Goal: Obtain resource: Download file/media

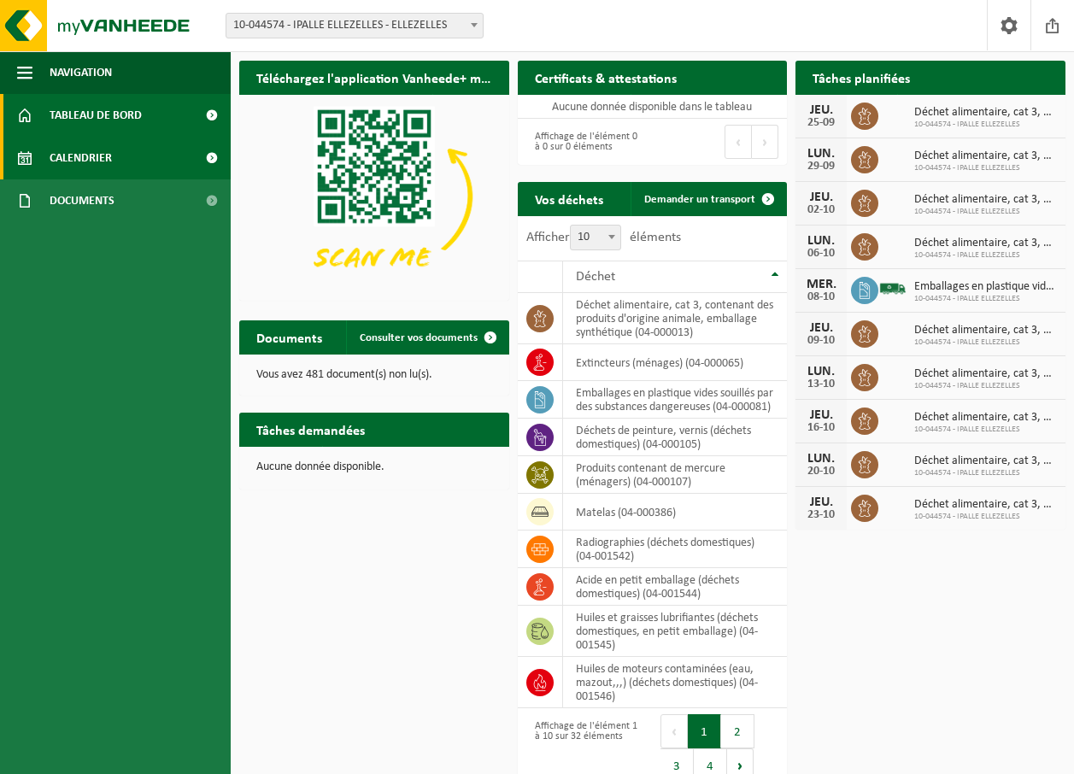
click at [89, 155] on span "Calendrier" at bounding box center [81, 158] width 62 height 43
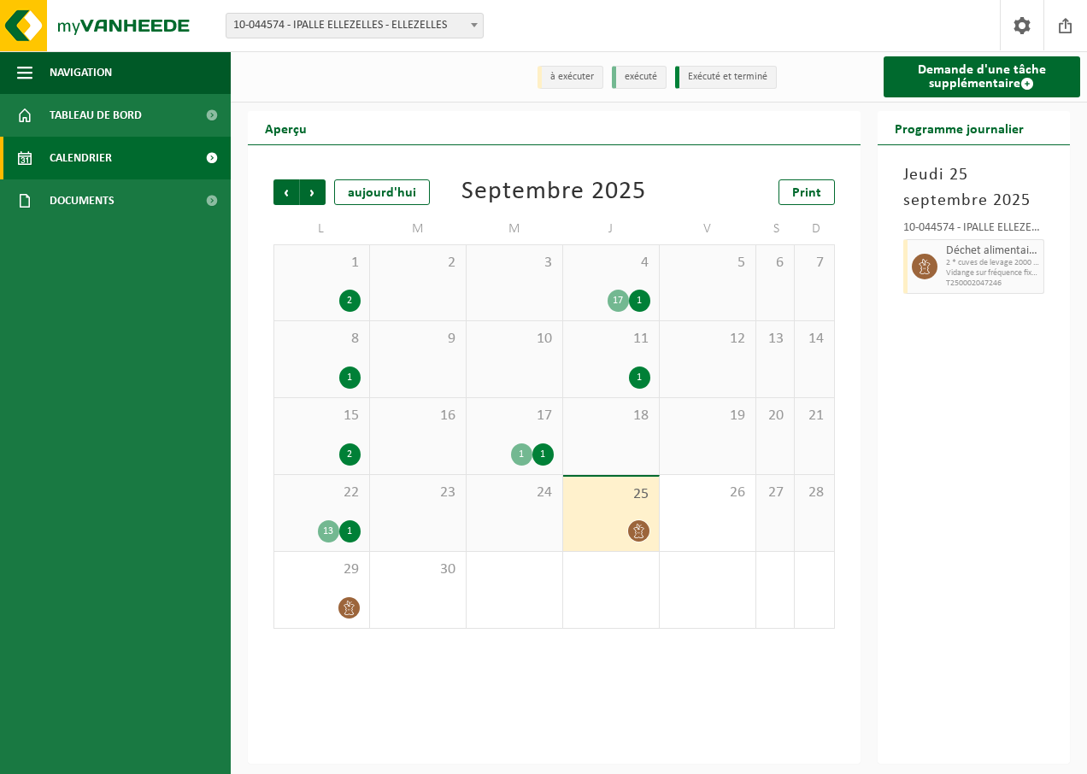
click at [349, 537] on div "1" at bounding box center [349, 531] width 21 height 22
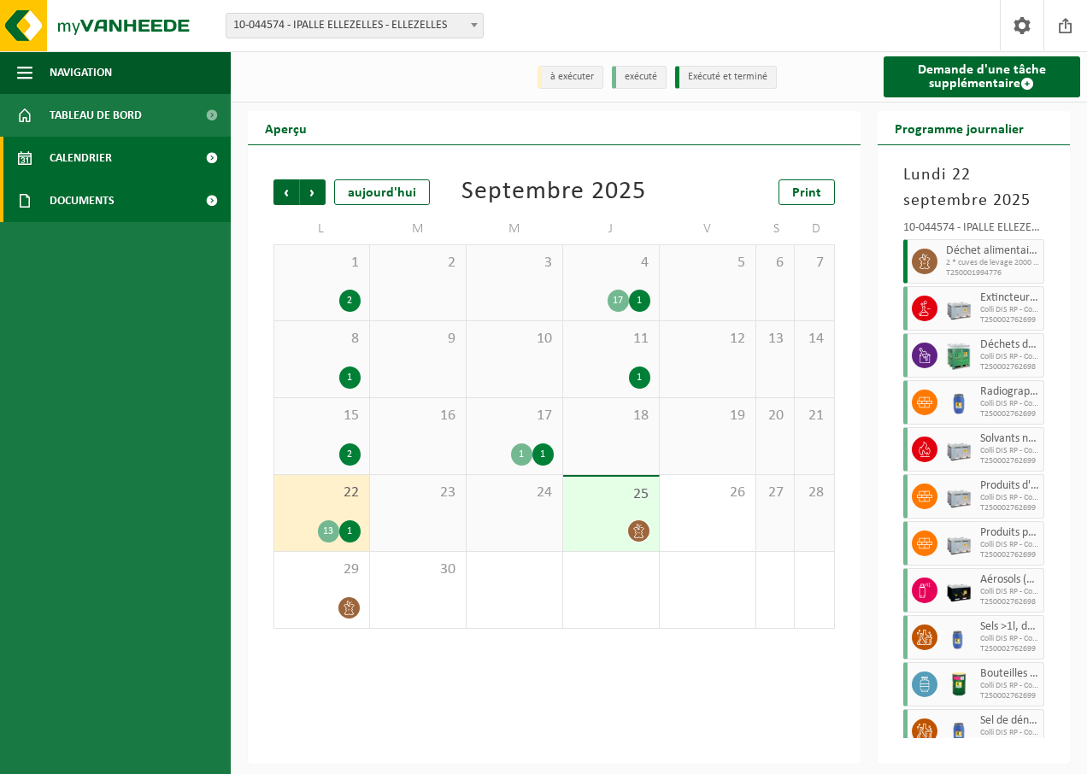
click at [156, 203] on link "Documents" at bounding box center [115, 200] width 231 height 43
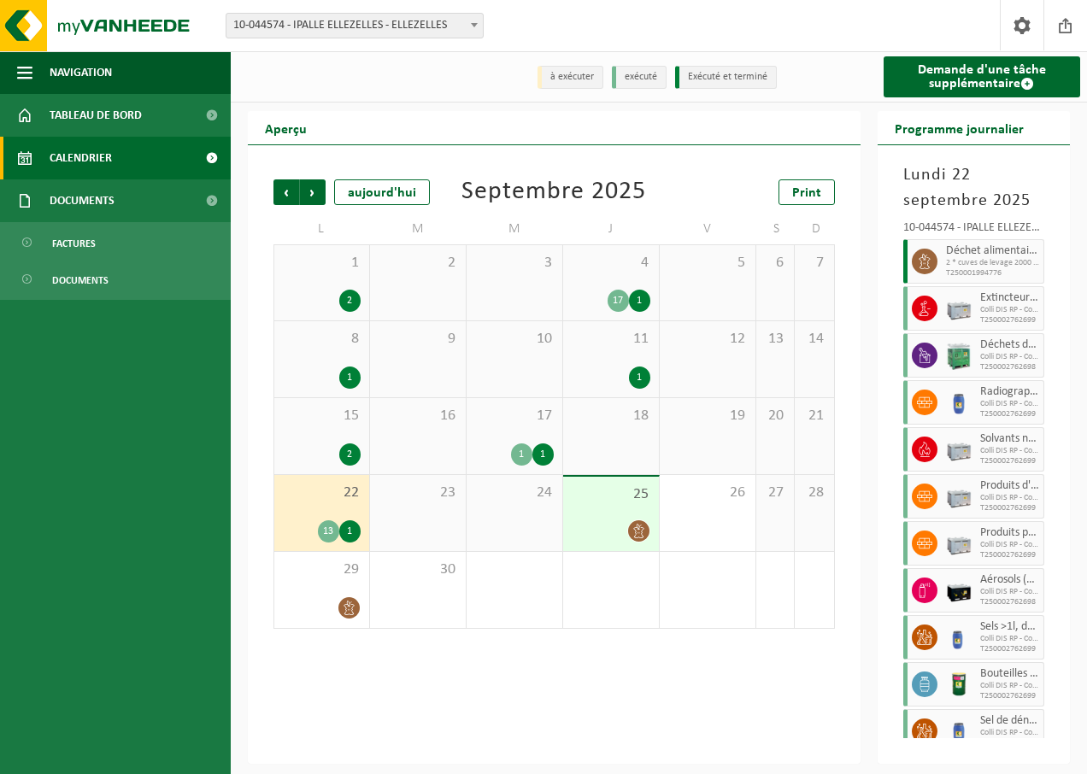
click at [866, 17] on div "Site: 10-044574 - IPALLE ELLEZELLES - ELLEZELLES 10-044574 - IPALLE ELLEZELLES …" at bounding box center [543, 26] width 1087 height 52
click at [923, 264] on icon at bounding box center [924, 261] width 15 height 15
click at [351, 532] on div "1" at bounding box center [349, 531] width 21 height 22
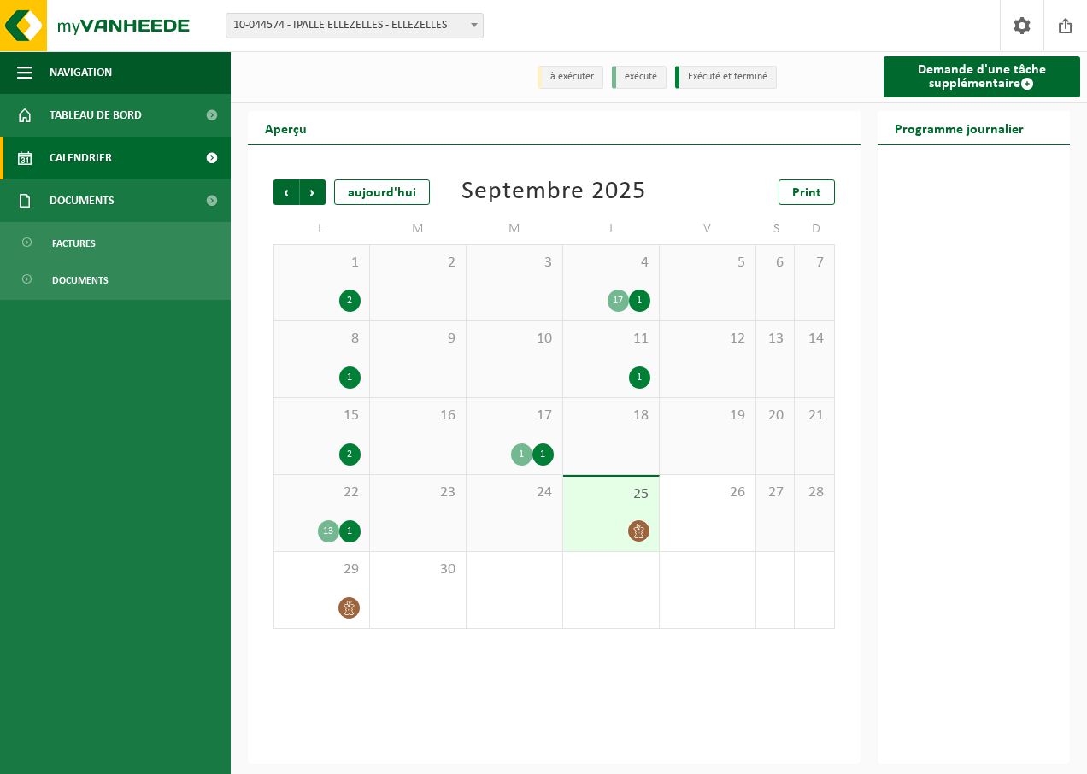
click at [351, 532] on div "1" at bounding box center [349, 531] width 21 height 22
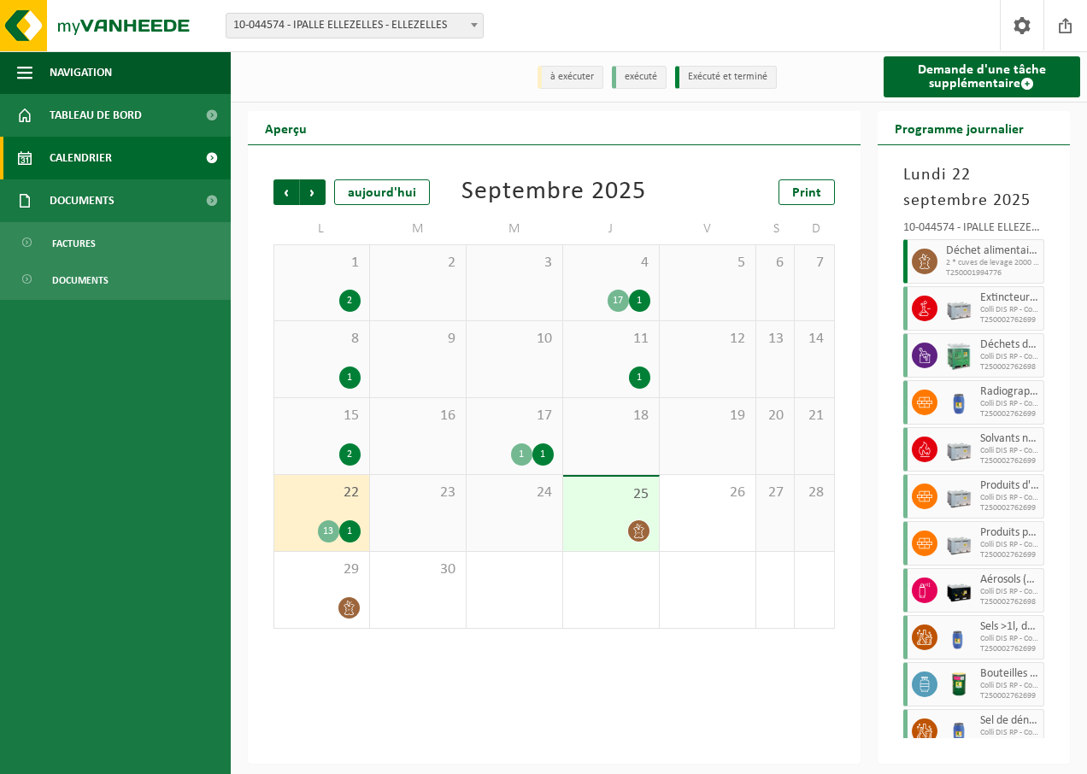
click at [920, 263] on icon at bounding box center [924, 261] width 15 height 15
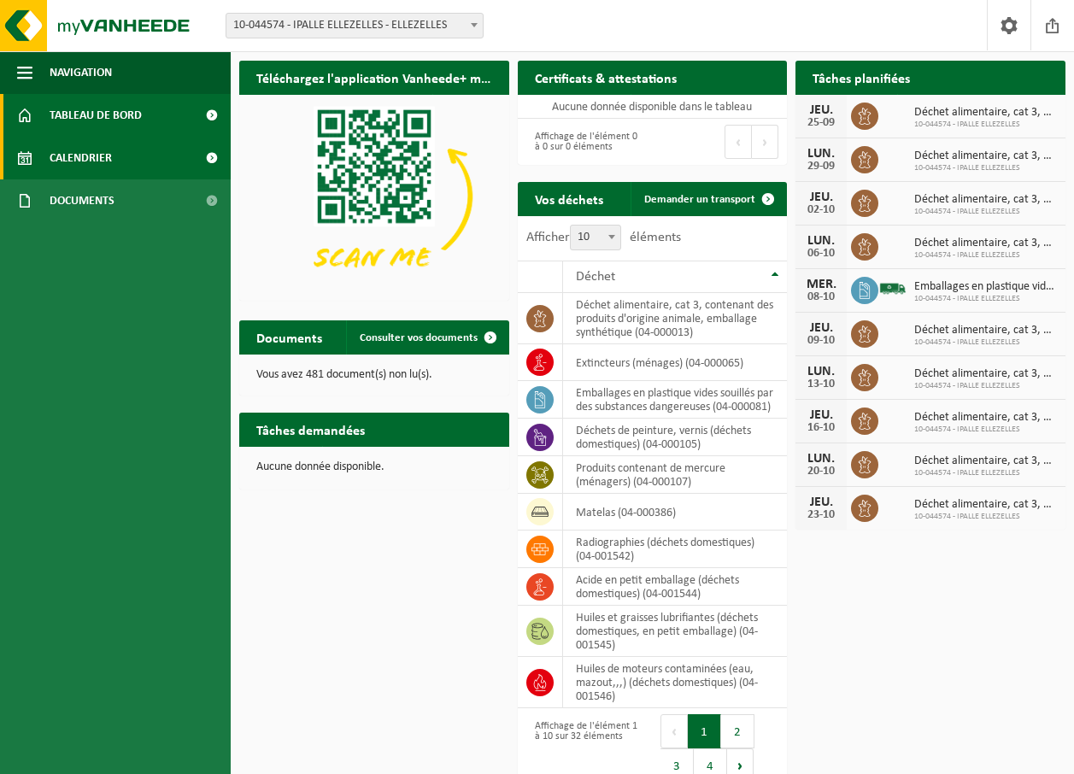
click at [104, 161] on span "Calendrier" at bounding box center [81, 158] width 62 height 43
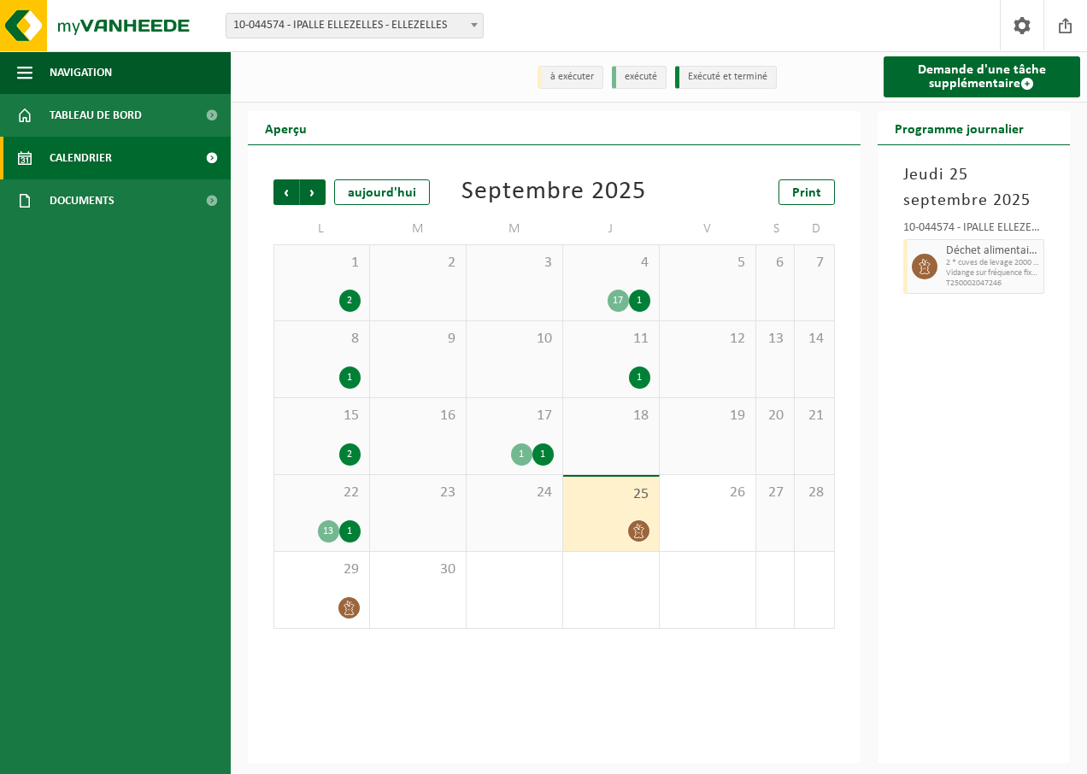
click at [636, 536] on icon at bounding box center [638, 531] width 10 height 15
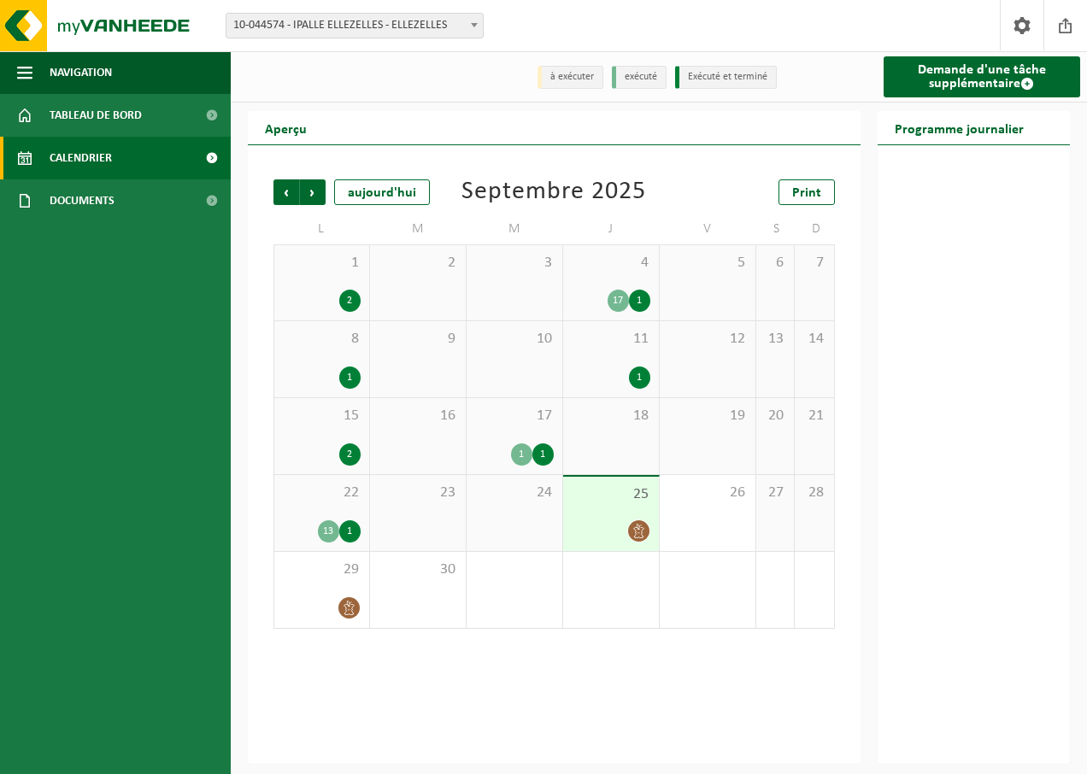
click at [640, 532] on icon at bounding box center [639, 531] width 15 height 15
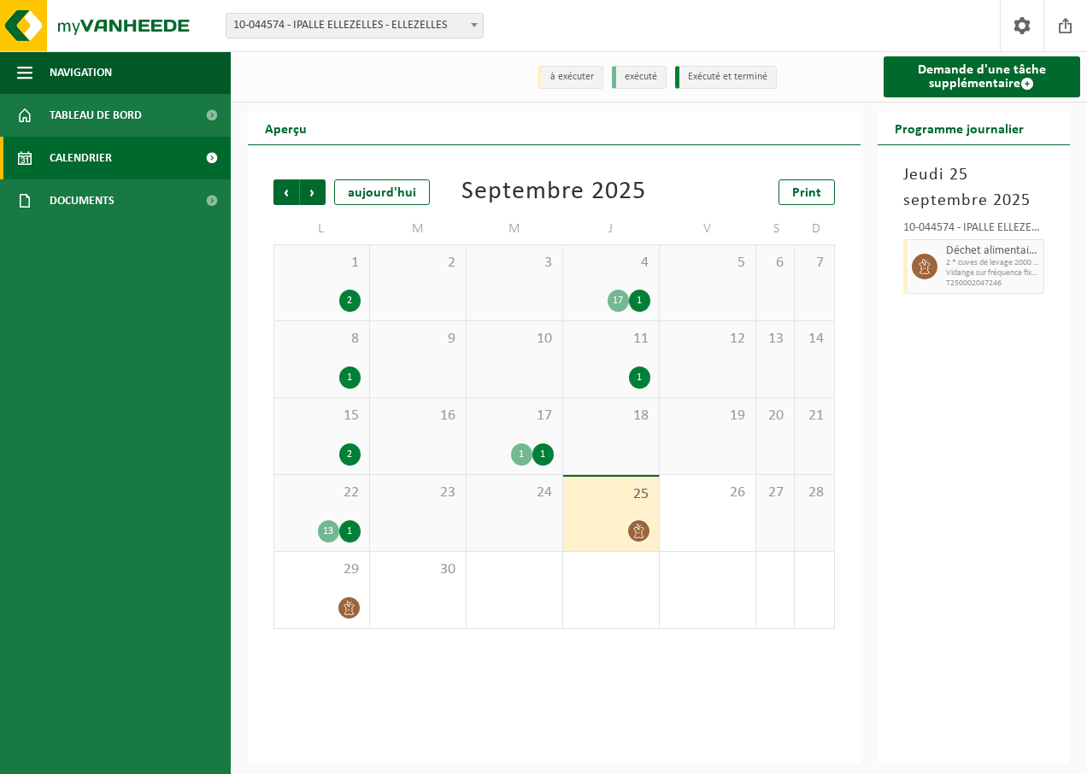
click at [934, 268] on span at bounding box center [925, 267] width 26 height 26
click at [633, 530] on icon at bounding box center [639, 531] width 15 height 15
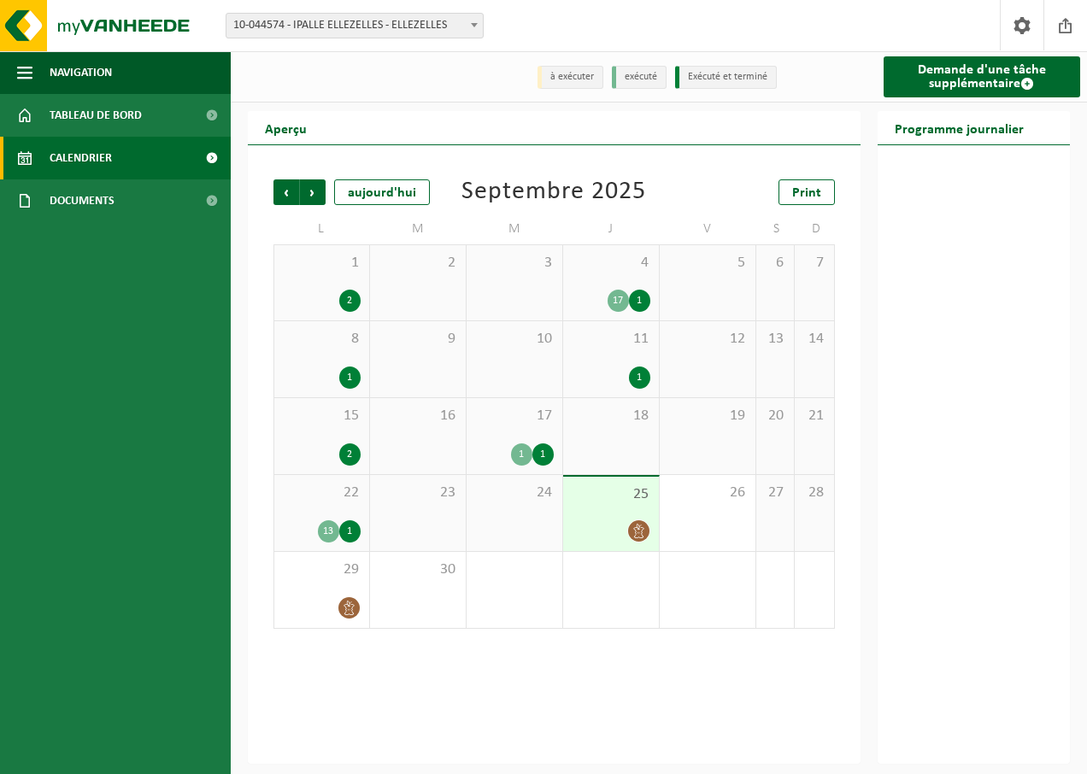
click at [633, 530] on icon at bounding box center [638, 531] width 10 height 15
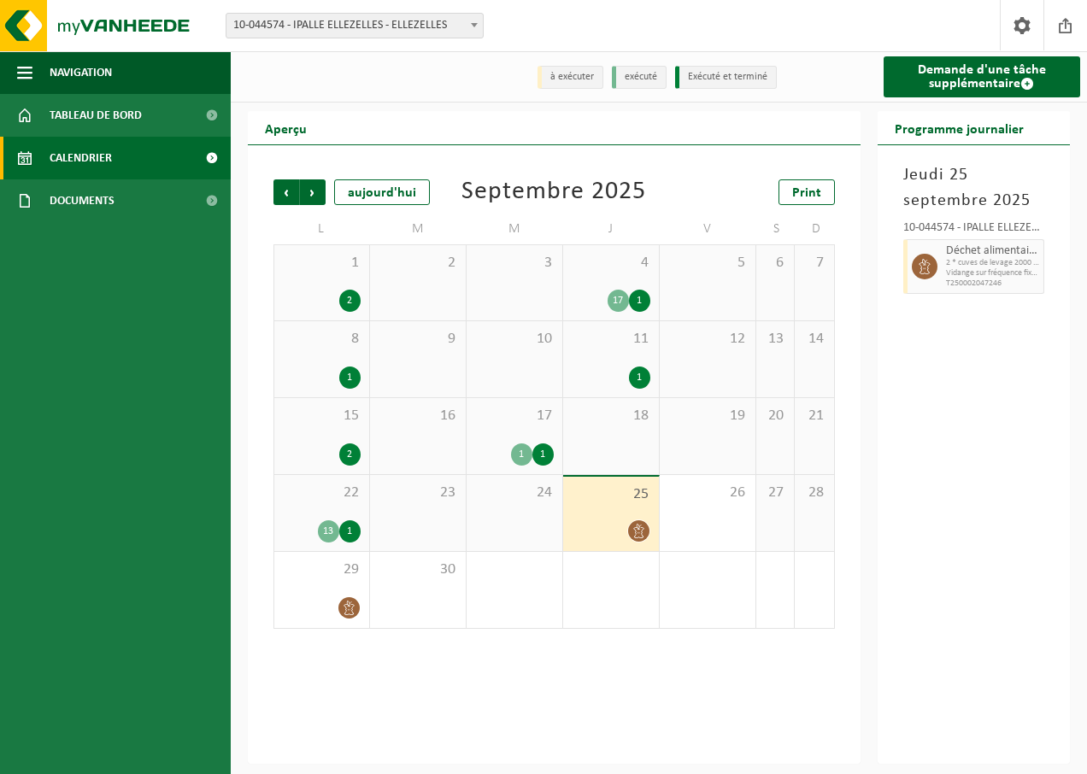
click at [641, 82] on li "exécuté" at bounding box center [639, 77] width 55 height 23
click at [574, 76] on li "à exécuter" at bounding box center [571, 77] width 66 height 23
click at [633, 73] on li "exécuté" at bounding box center [639, 77] width 55 height 23
click at [749, 73] on li "Exécuté et terminé" at bounding box center [726, 77] width 102 height 23
click at [346, 532] on div "1" at bounding box center [349, 531] width 21 height 22
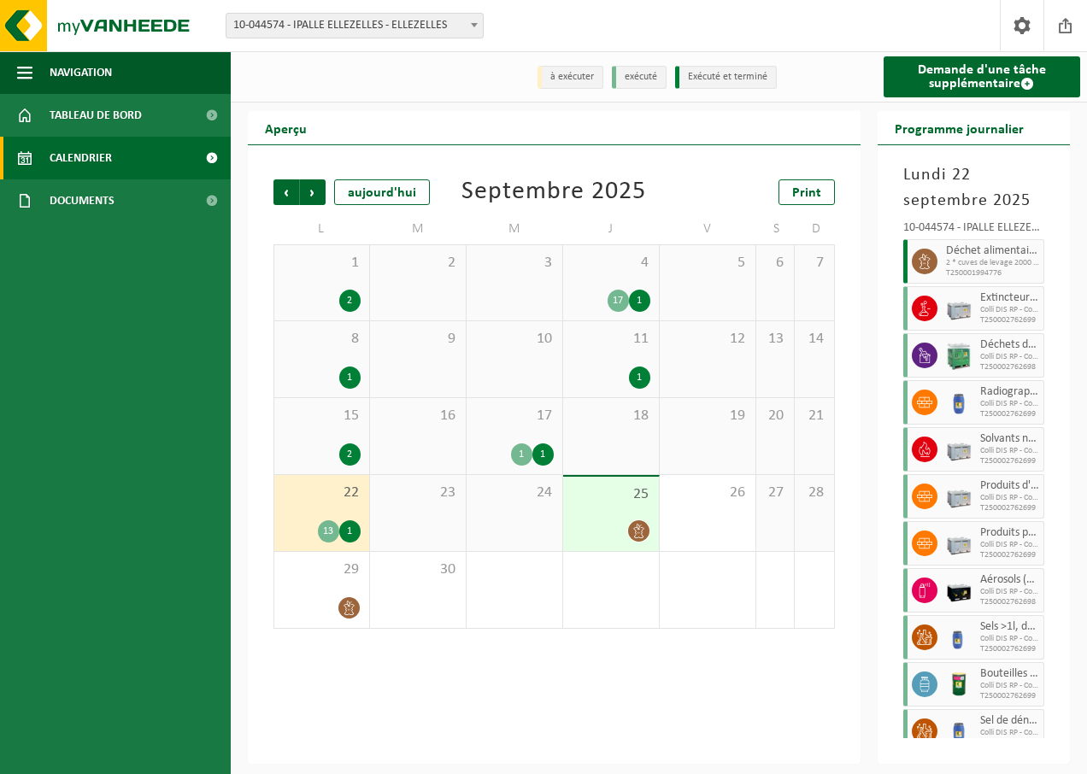
click at [922, 267] on icon at bounding box center [924, 261] width 15 height 15
click at [347, 532] on div "1" at bounding box center [349, 531] width 21 height 22
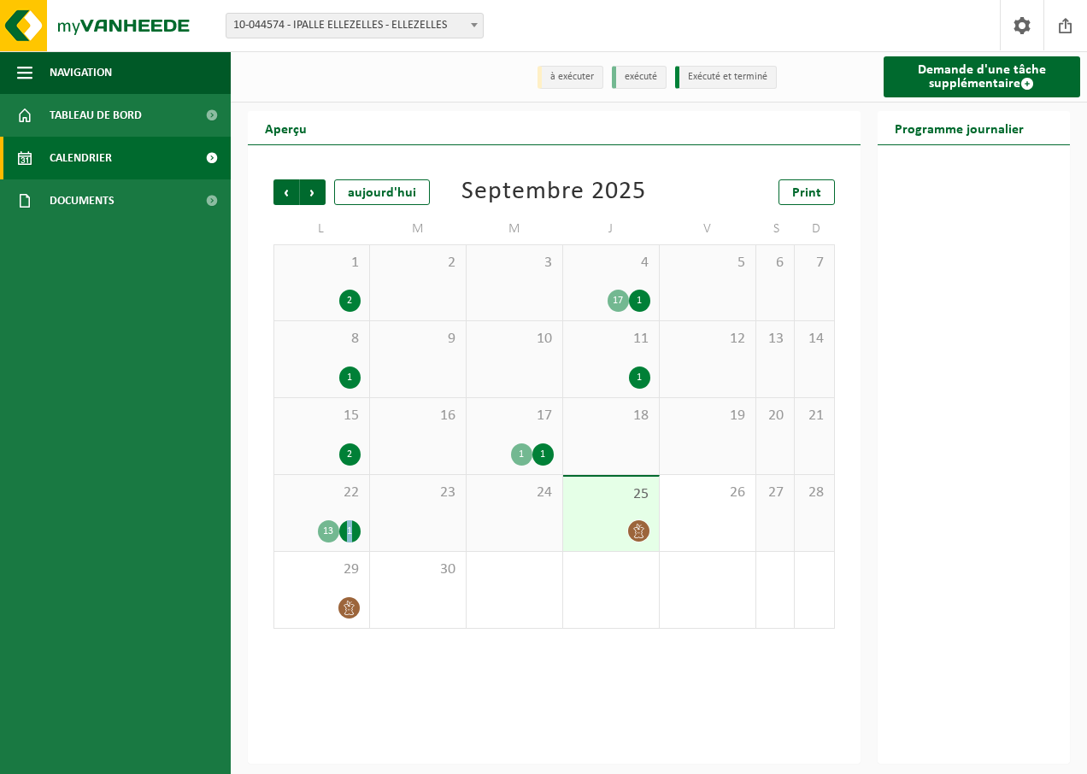
click at [347, 532] on div "1" at bounding box center [349, 531] width 21 height 22
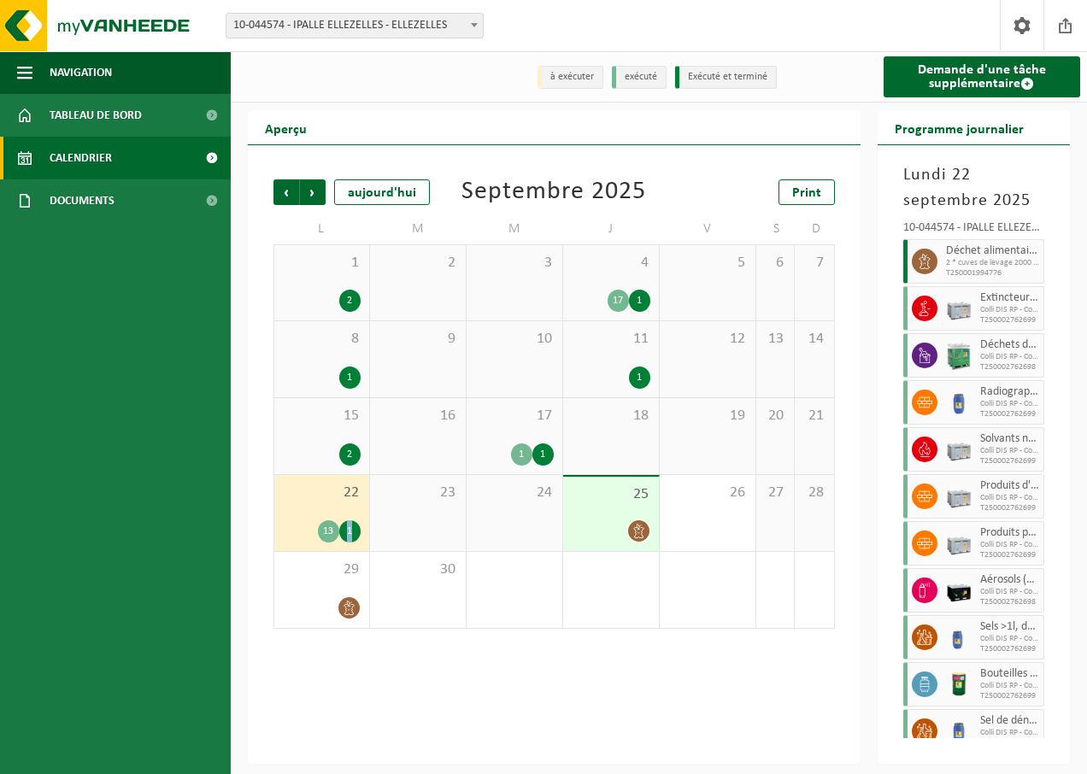
click at [347, 532] on div "1" at bounding box center [349, 531] width 21 height 22
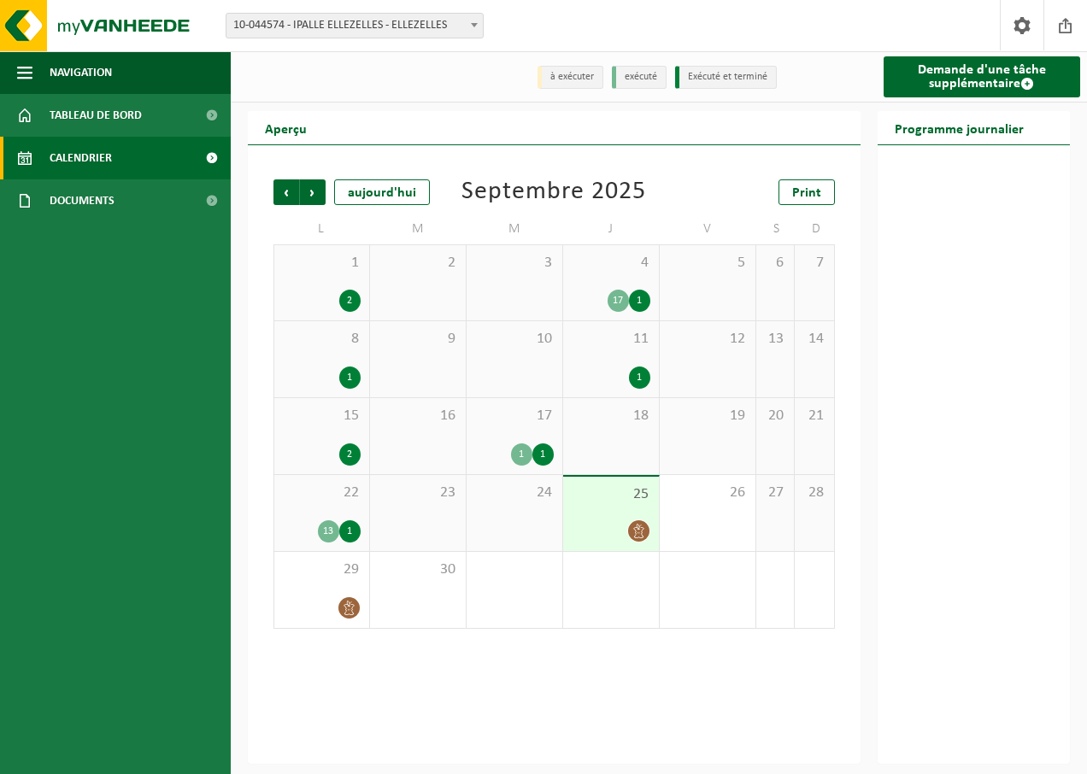
click at [347, 532] on div "1" at bounding box center [349, 531] width 21 height 22
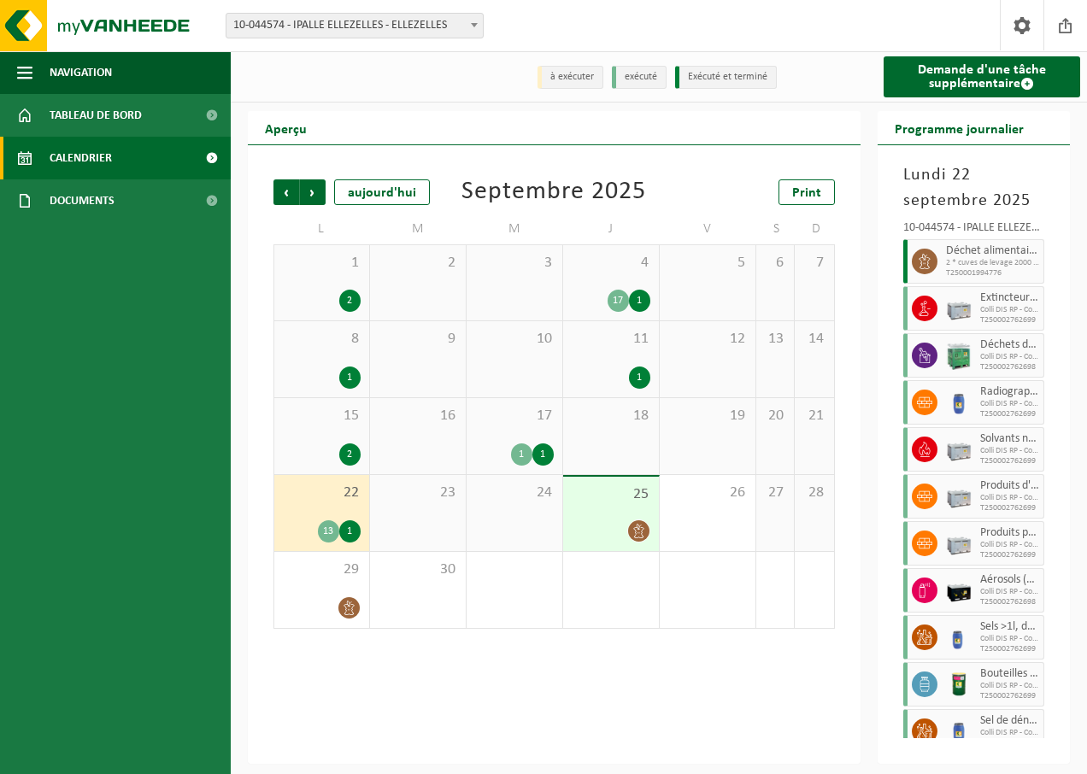
click at [927, 269] on icon at bounding box center [924, 261] width 15 height 15
click at [927, 268] on icon at bounding box center [924, 261] width 15 height 15
drag, startPoint x: 926, startPoint y: 265, endPoint x: 884, endPoint y: 238, distance: 50.7
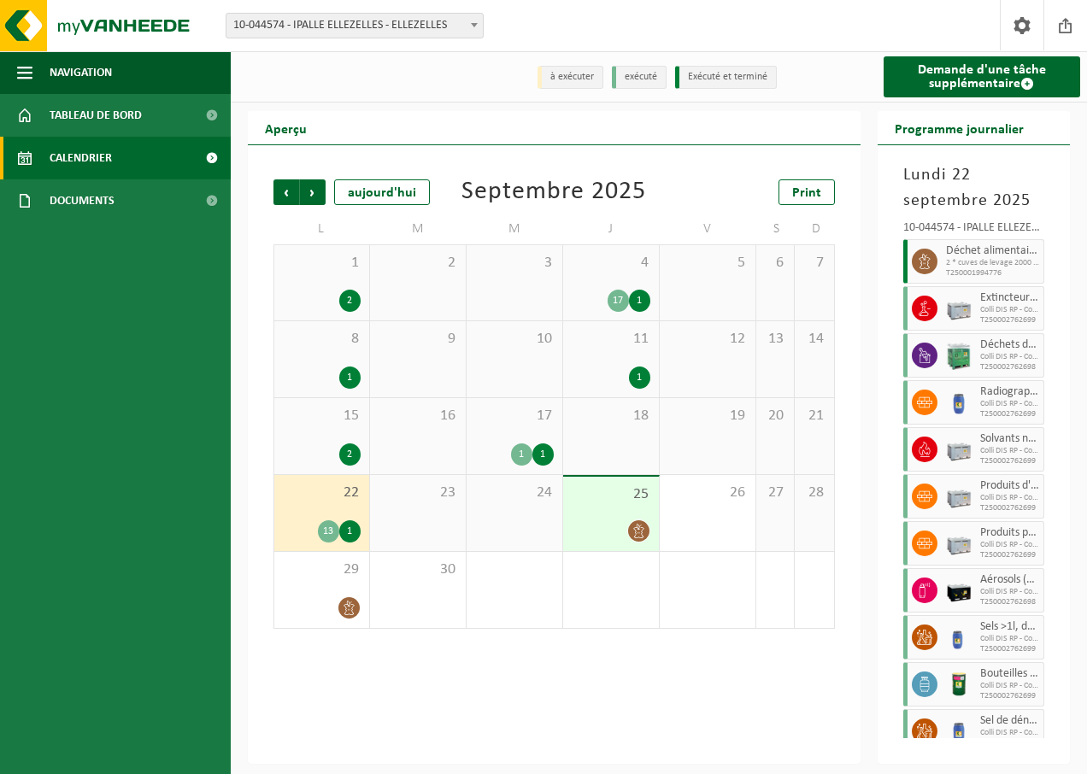
click at [884, 238] on div "Lundi 22 septembre 2025 10-044574 - IPALLE ELLEZELLES - ELLEZELLES Déchet alime…" at bounding box center [974, 454] width 193 height 619
click at [956, 256] on span "Déchet alimentaire, cat 3, contenant des produits d'origine animale, emballage …" at bounding box center [993, 251] width 94 height 14
click at [351, 536] on div "1" at bounding box center [349, 531] width 21 height 22
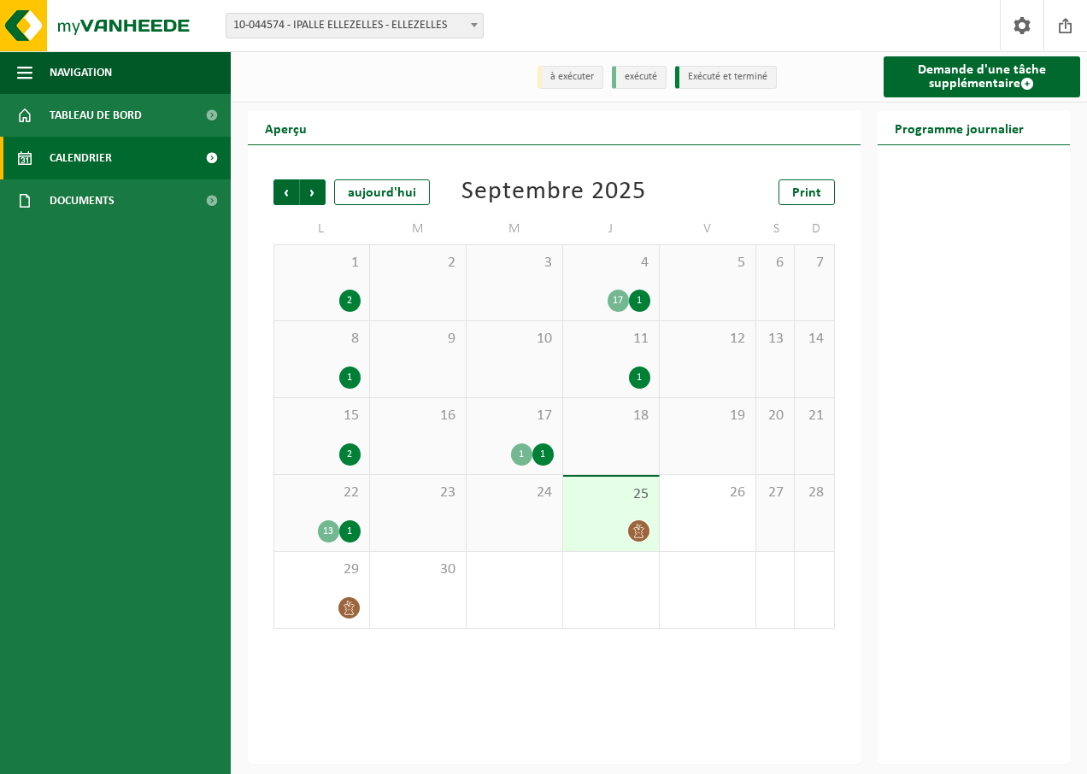
click at [353, 541] on div "1" at bounding box center [349, 531] width 21 height 22
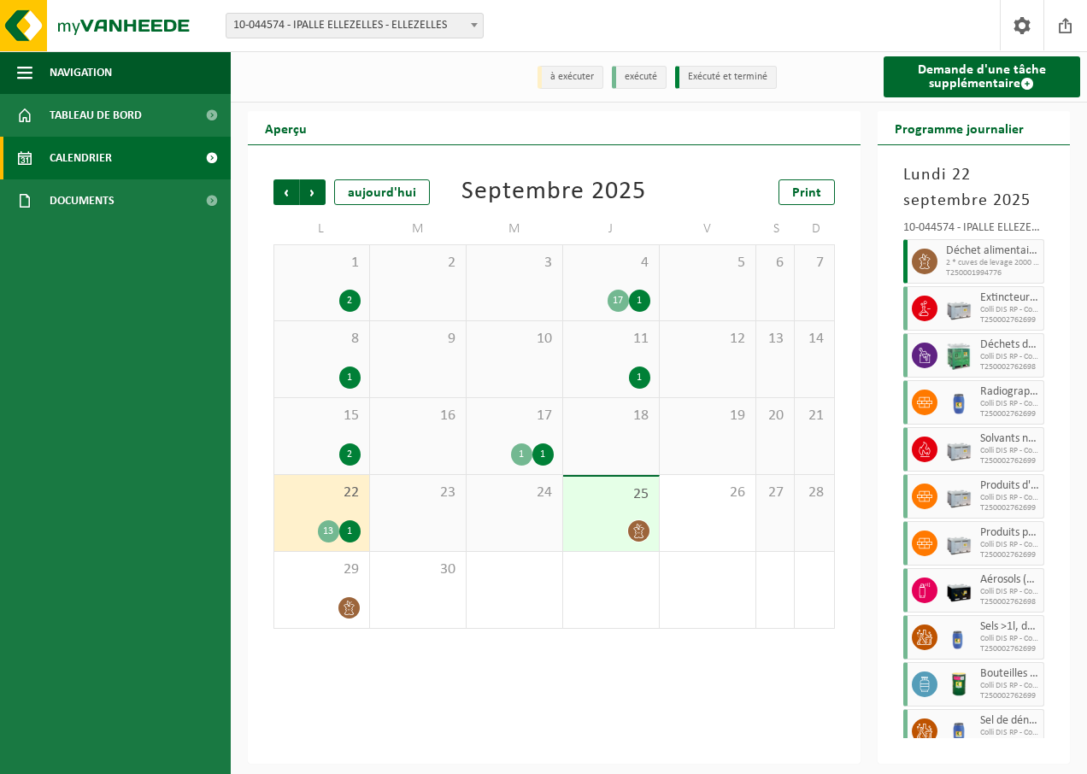
click at [920, 314] on icon at bounding box center [924, 308] width 15 height 15
click at [718, 79] on li "Exécuté et terminé" at bounding box center [726, 77] width 102 height 23
click at [332, 532] on div "13" at bounding box center [328, 531] width 21 height 22
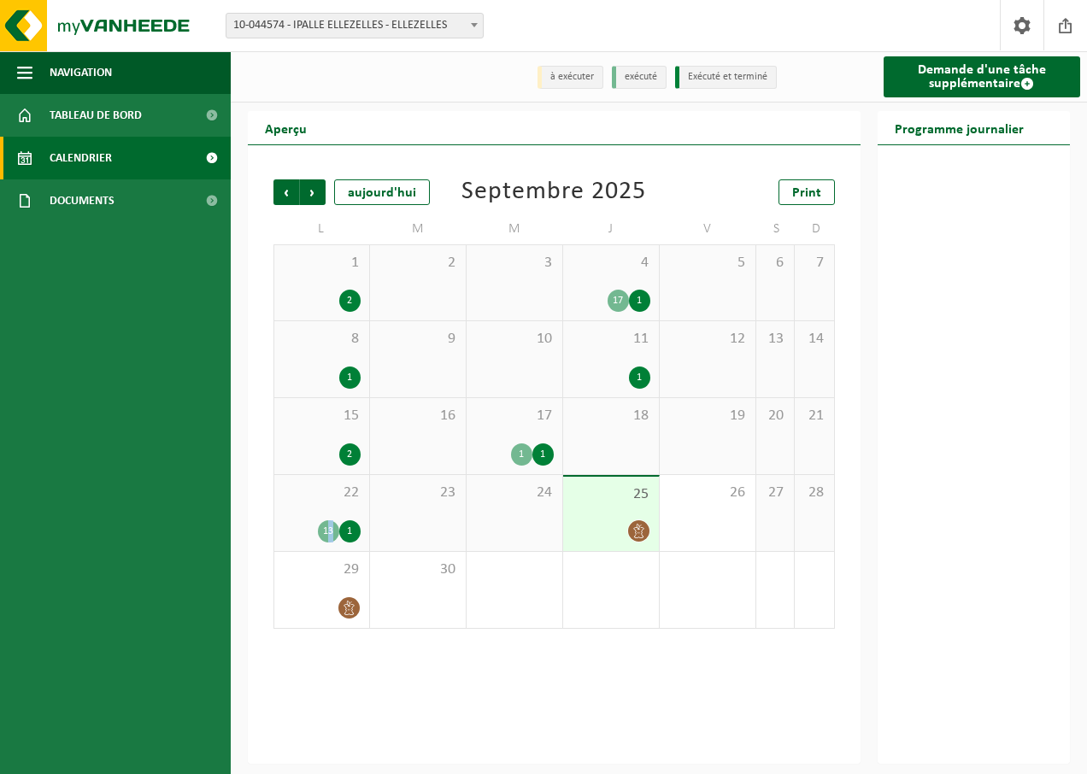
click at [327, 535] on div "13" at bounding box center [328, 531] width 21 height 22
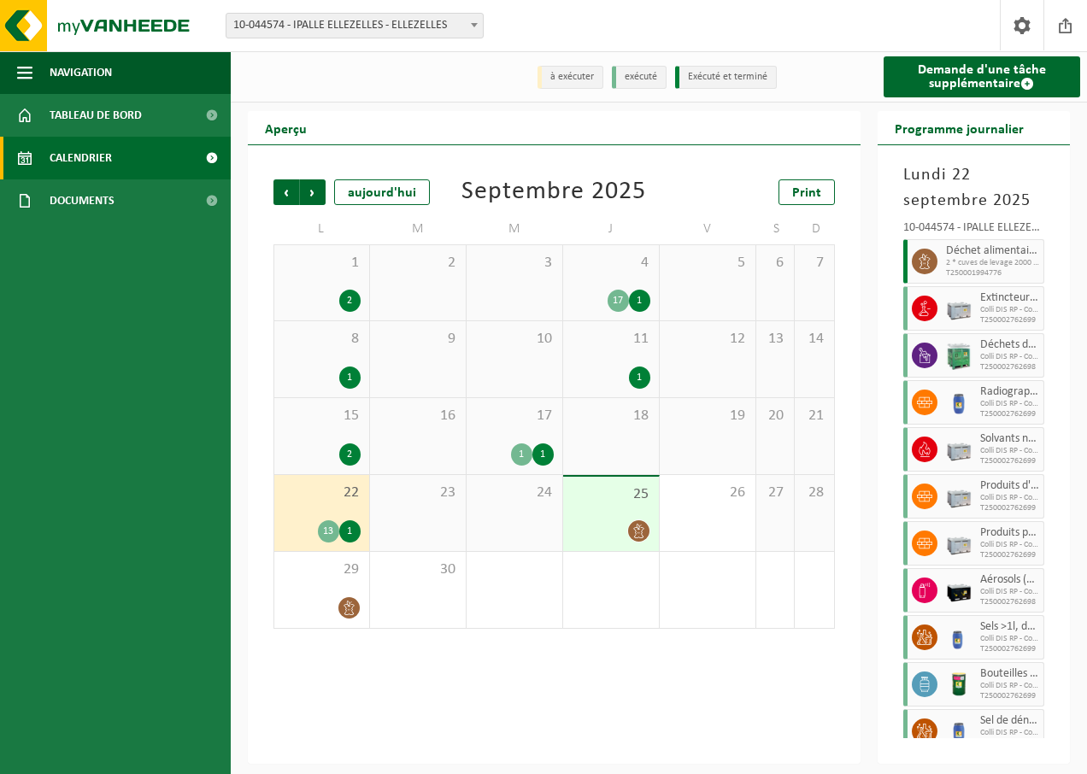
click at [355, 527] on div "1" at bounding box center [349, 531] width 21 height 22
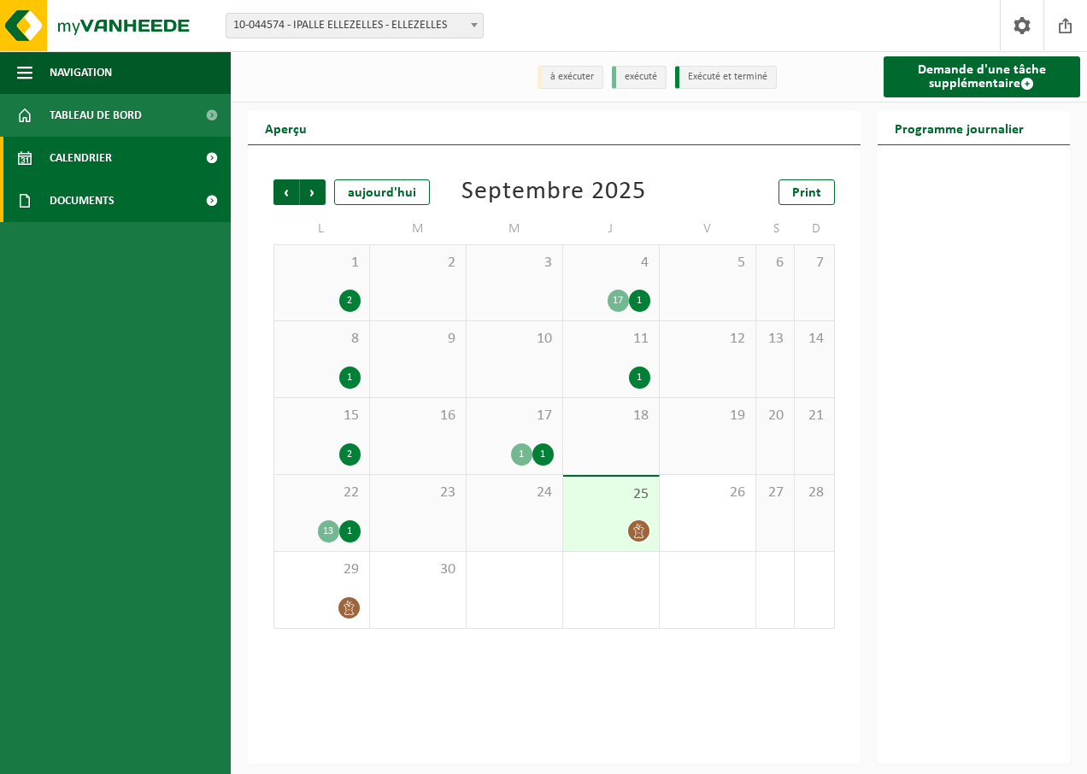
click at [96, 201] on span "Documents" at bounding box center [82, 200] width 65 height 43
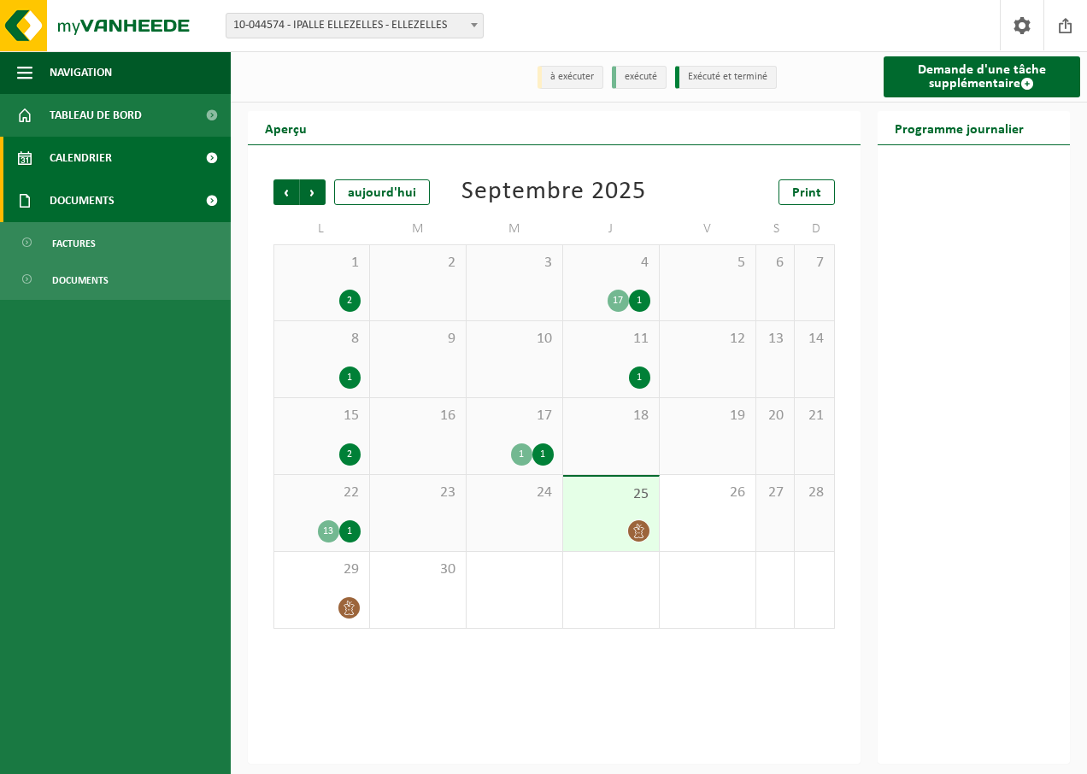
click at [96, 201] on span "Documents" at bounding box center [82, 200] width 65 height 43
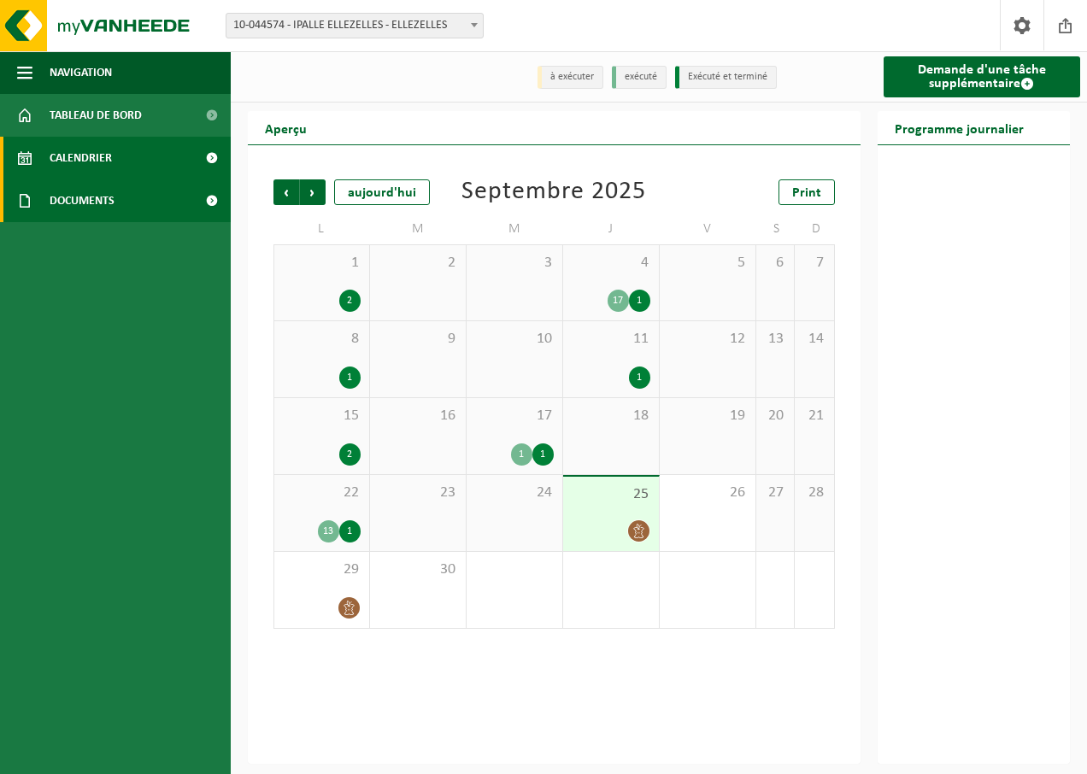
click at [96, 201] on span "Documents" at bounding box center [82, 200] width 65 height 43
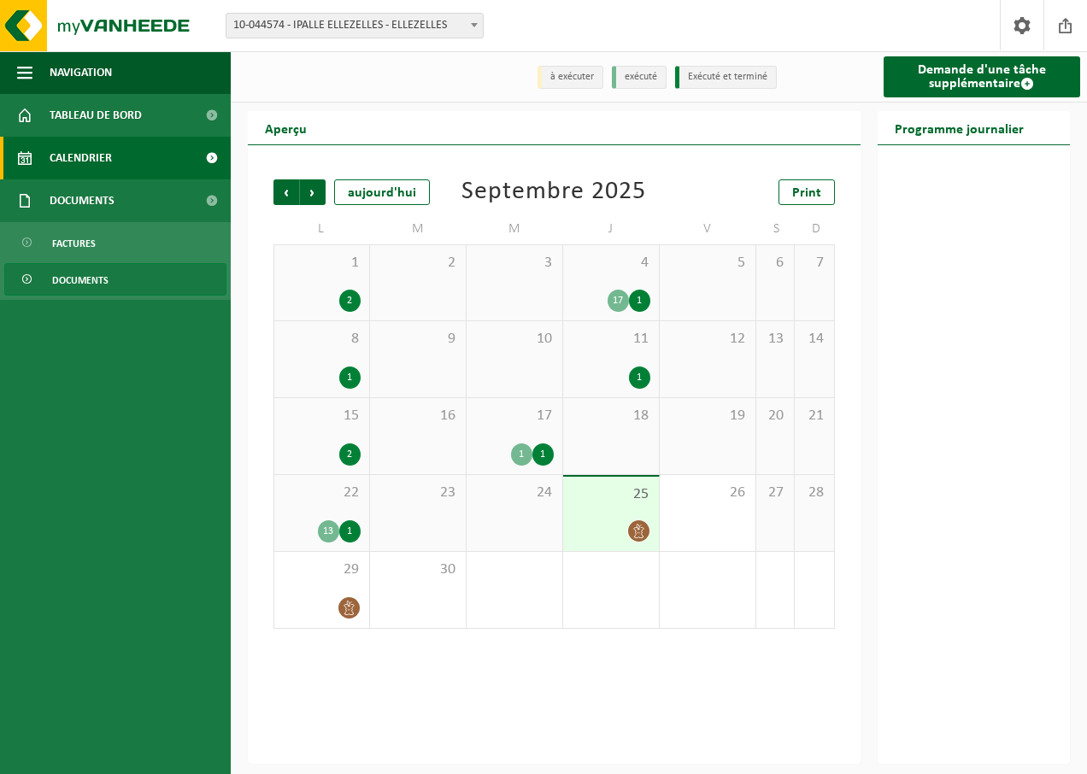
click at [73, 278] on span "Documents" at bounding box center [80, 280] width 56 height 32
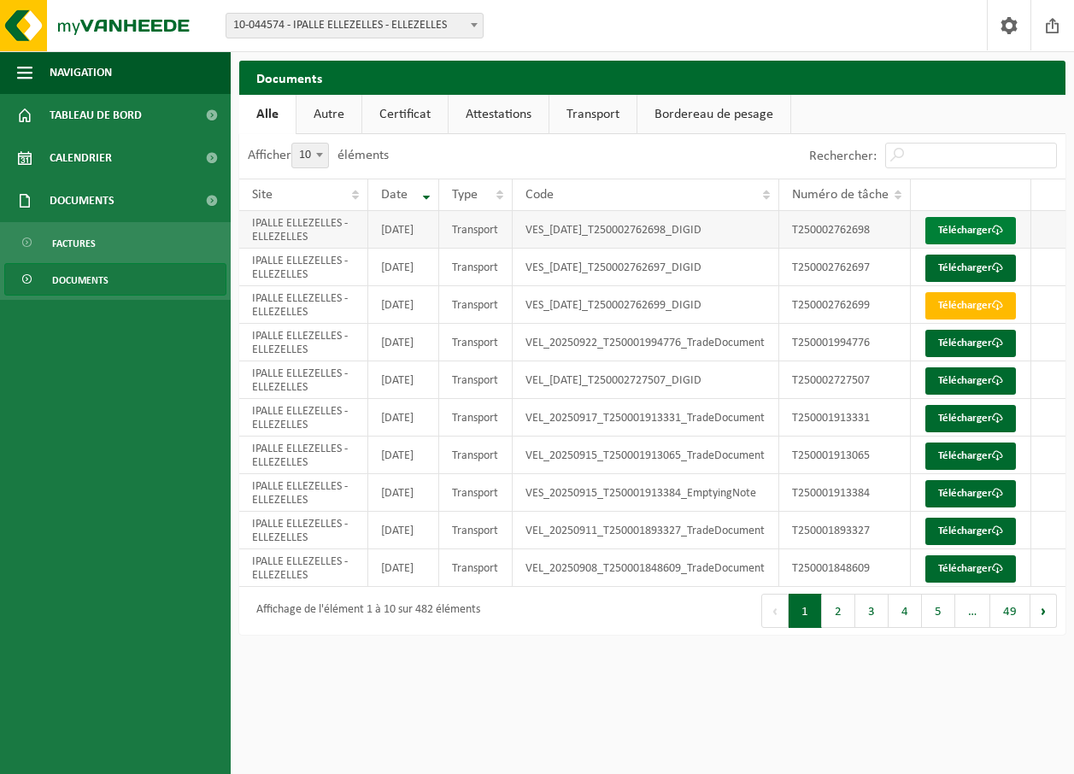
click at [967, 238] on link "Télécharger" at bounding box center [971, 230] width 91 height 27
click at [587, 242] on td "VES_2025-09-22_T250002762698_DIGID" at bounding box center [646, 230] width 267 height 38
click at [970, 234] on link "Télécharger" at bounding box center [971, 230] width 91 height 27
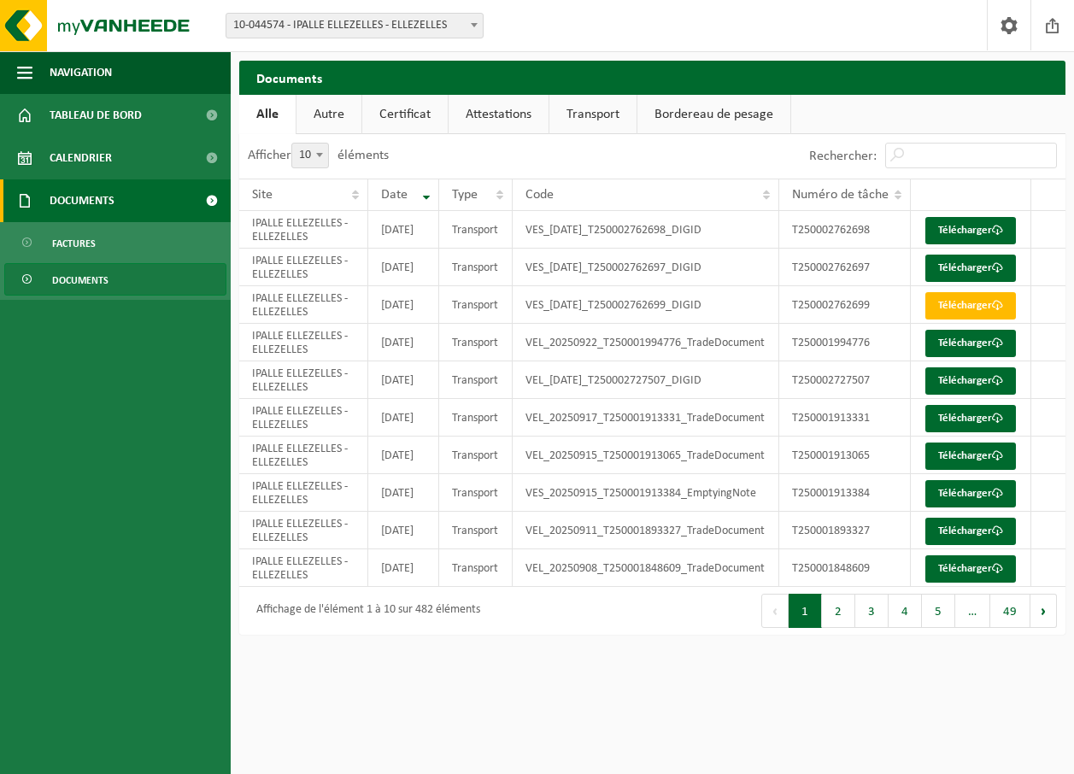
click at [102, 203] on span "Documents" at bounding box center [82, 200] width 65 height 43
click at [638, 238] on td "VES_2025-09-22_T250002762698_DIGID" at bounding box center [646, 230] width 267 height 38
click at [315, 239] on td "IPALLE ELLEZELLES - ELLEZELLES" at bounding box center [303, 230] width 129 height 38
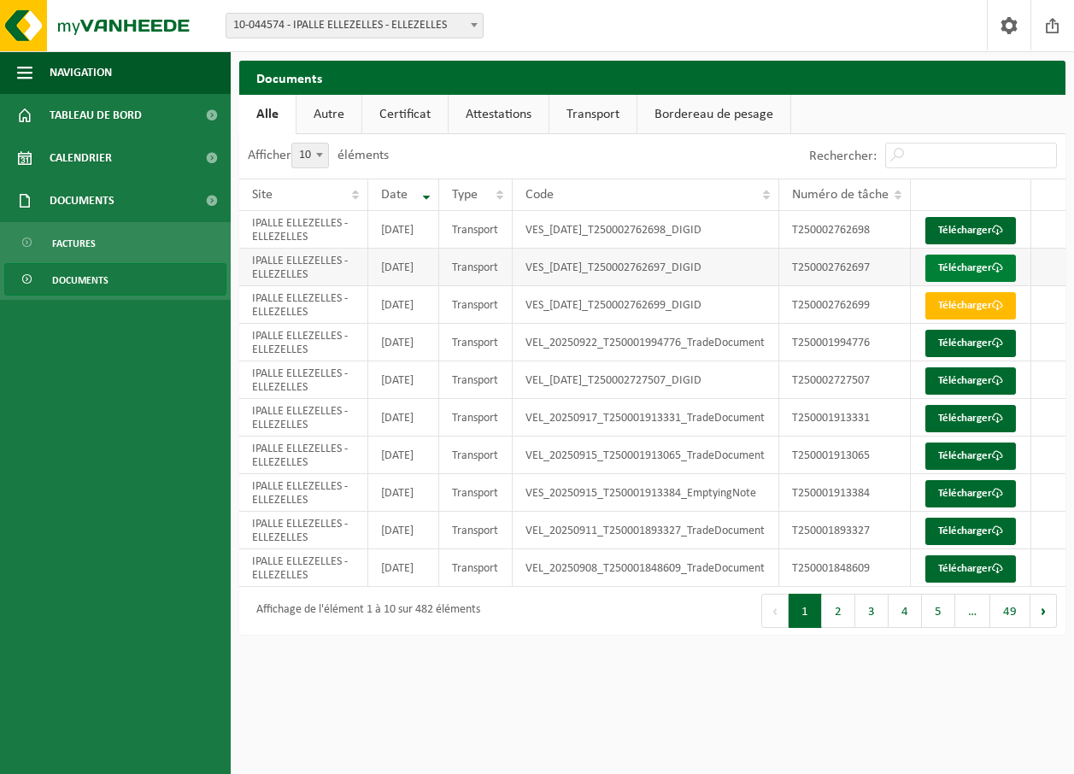
click at [971, 282] on link "Télécharger" at bounding box center [971, 268] width 91 height 27
click at [77, 358] on ul "Navigation Clôturer Tableau de bord Calendrier Documents Factures Documents" at bounding box center [115, 412] width 231 height 723
click at [671, 118] on link "Bordereau de pesage" at bounding box center [714, 114] width 153 height 39
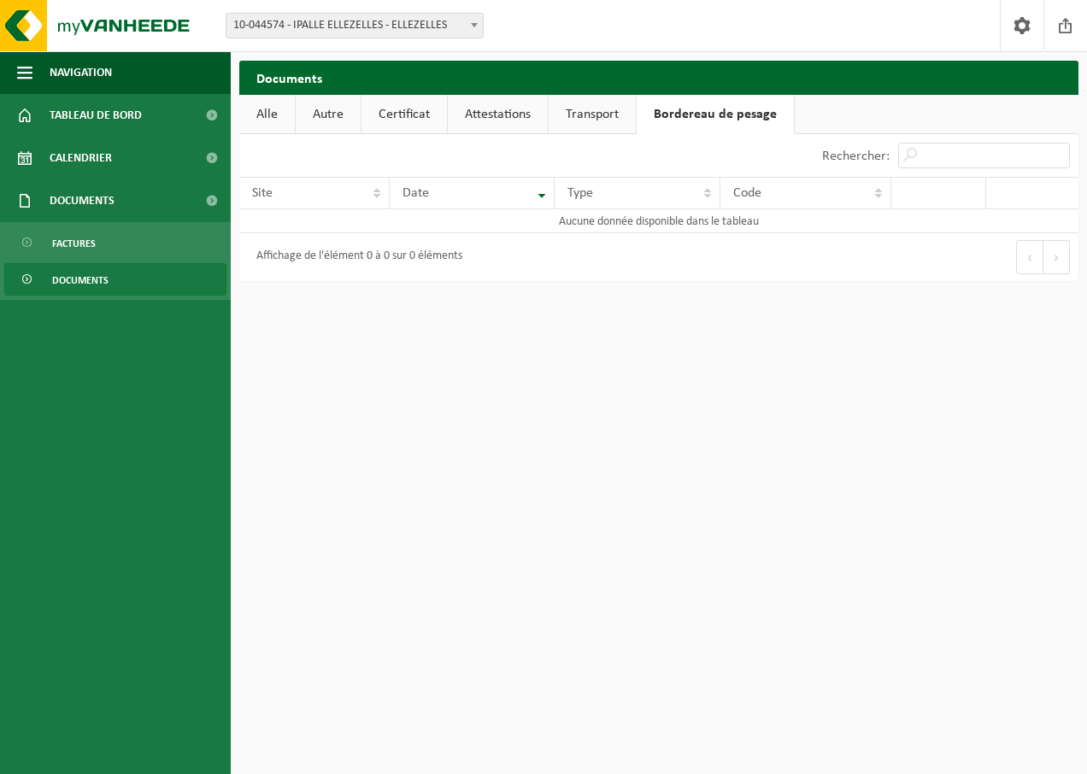
click at [671, 118] on link "Bordereau de pesage" at bounding box center [715, 114] width 157 height 39
click at [596, 119] on link "Transport" at bounding box center [592, 114] width 87 height 39
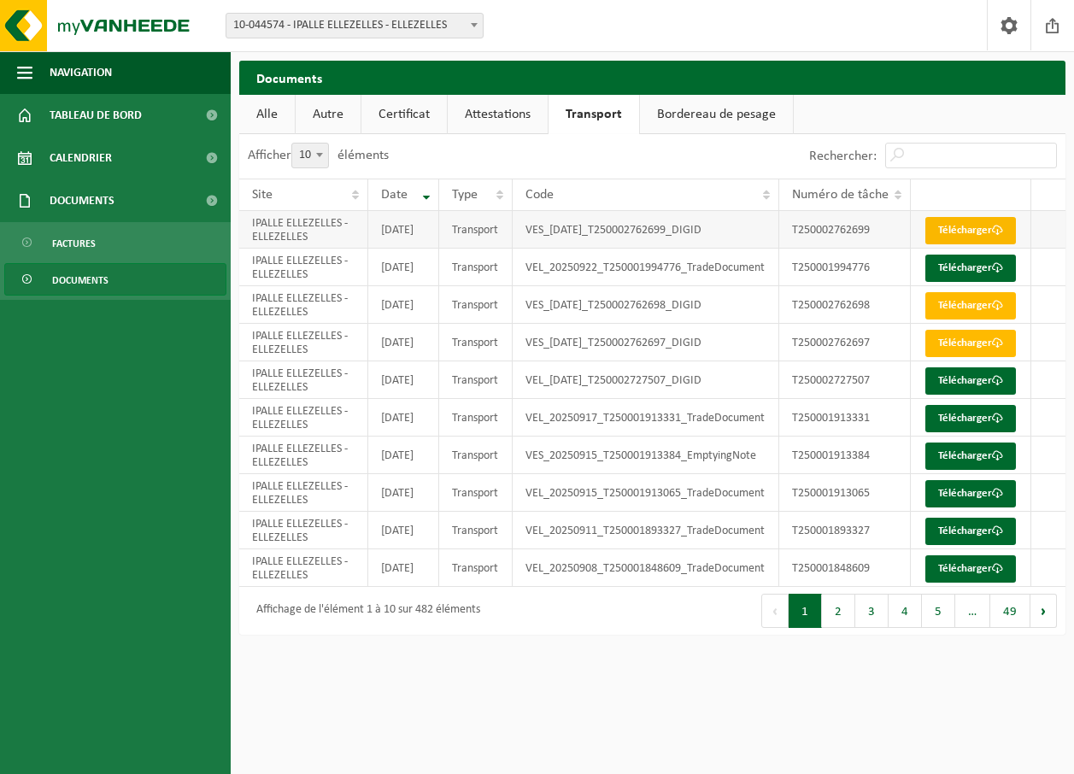
click at [961, 244] on link "Télécharger" at bounding box center [971, 230] width 91 height 27
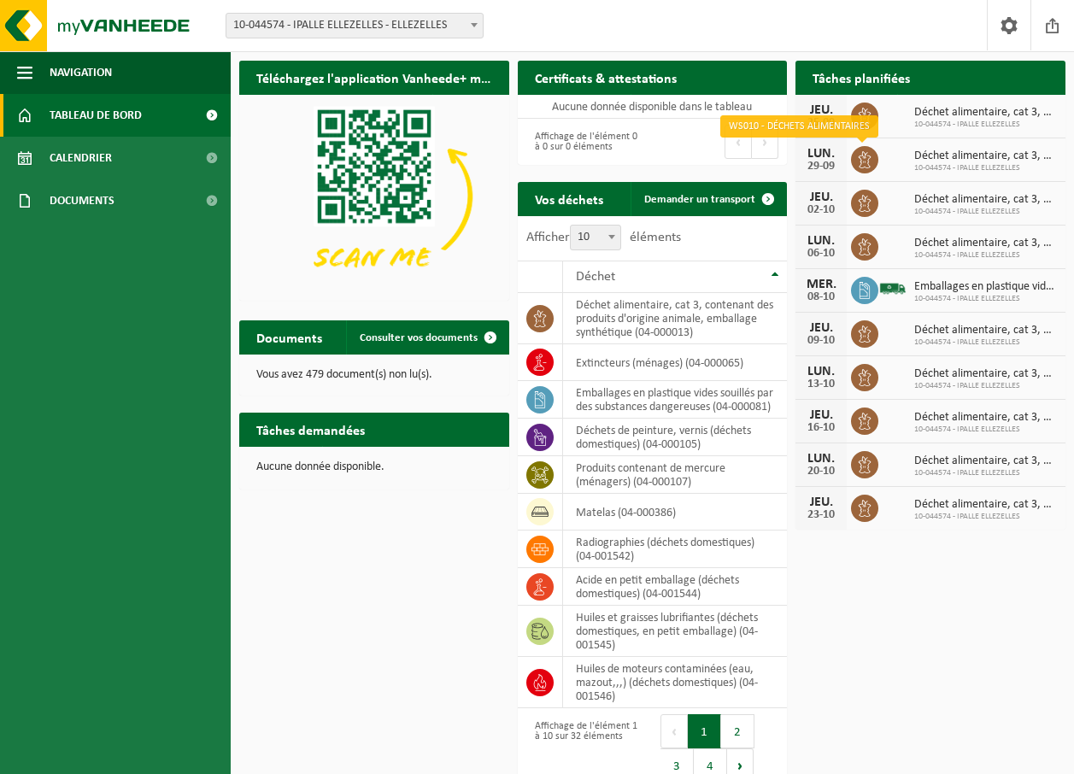
click at [864, 162] on icon at bounding box center [865, 159] width 13 height 17
click at [868, 157] on icon at bounding box center [864, 159] width 17 height 17
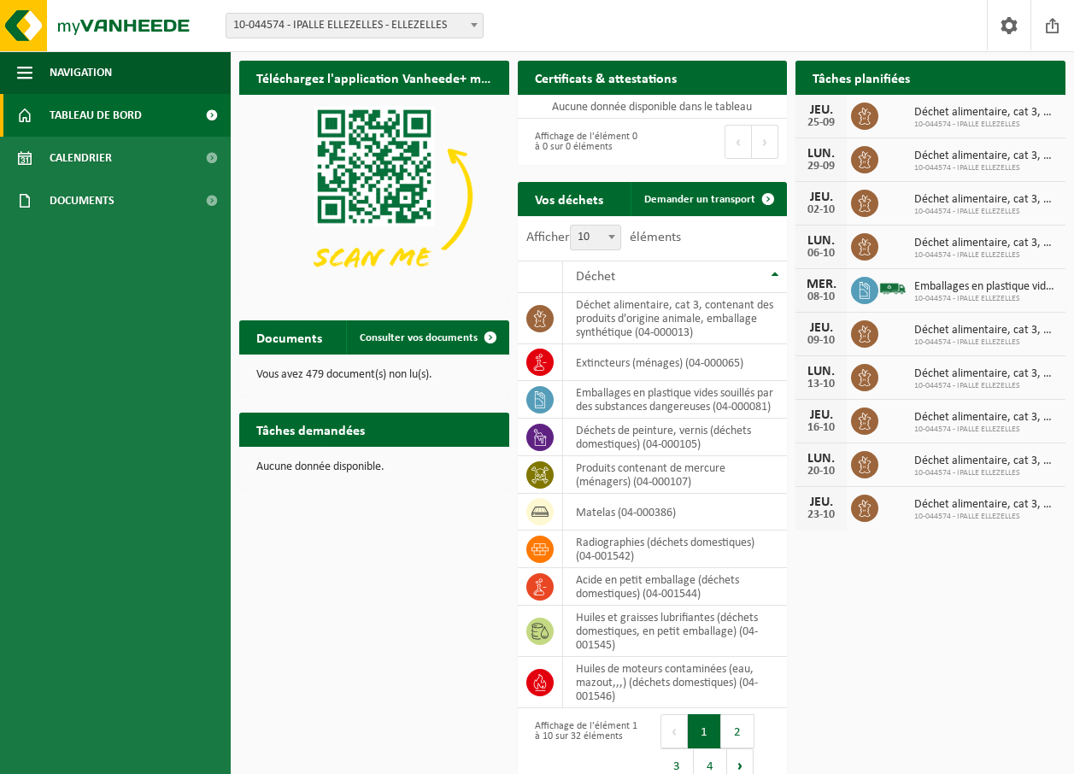
click at [868, 157] on icon at bounding box center [864, 159] width 17 height 17
click at [103, 200] on span "Documents" at bounding box center [82, 200] width 65 height 43
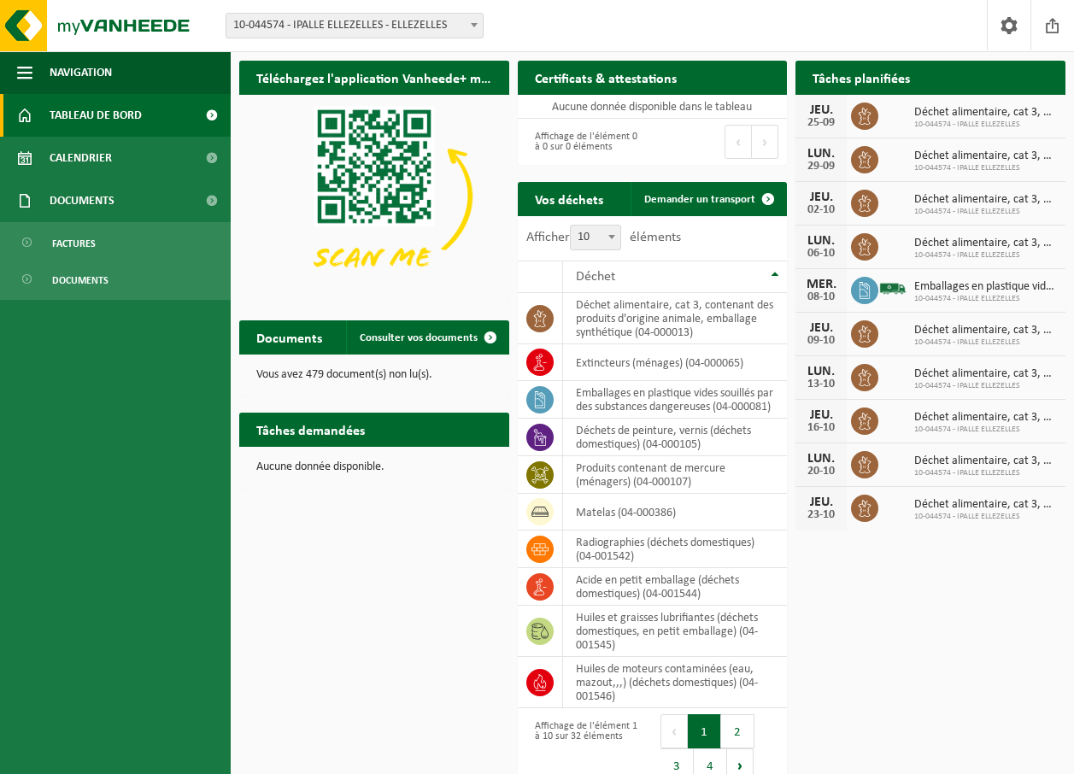
click at [861, 116] on icon at bounding box center [864, 116] width 17 height 17
click at [432, 340] on span "Consulter vos documents" at bounding box center [419, 337] width 118 height 11
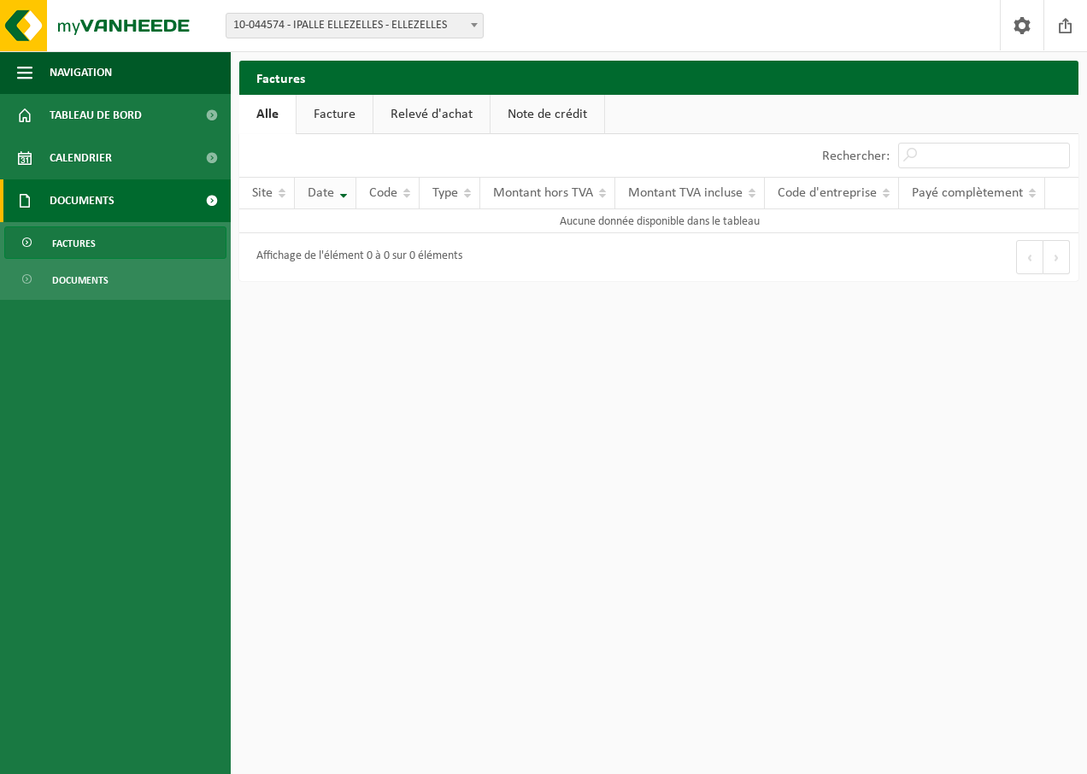
click at [342, 195] on th "Date" at bounding box center [326, 193] width 62 height 32
click at [462, 197] on th "Type" at bounding box center [450, 193] width 61 height 32
click at [342, 115] on link "Facture" at bounding box center [335, 114] width 76 height 39
click at [325, 194] on span "Date" at bounding box center [321, 193] width 26 height 14
click at [269, 191] on span "Site" at bounding box center [262, 193] width 21 height 14
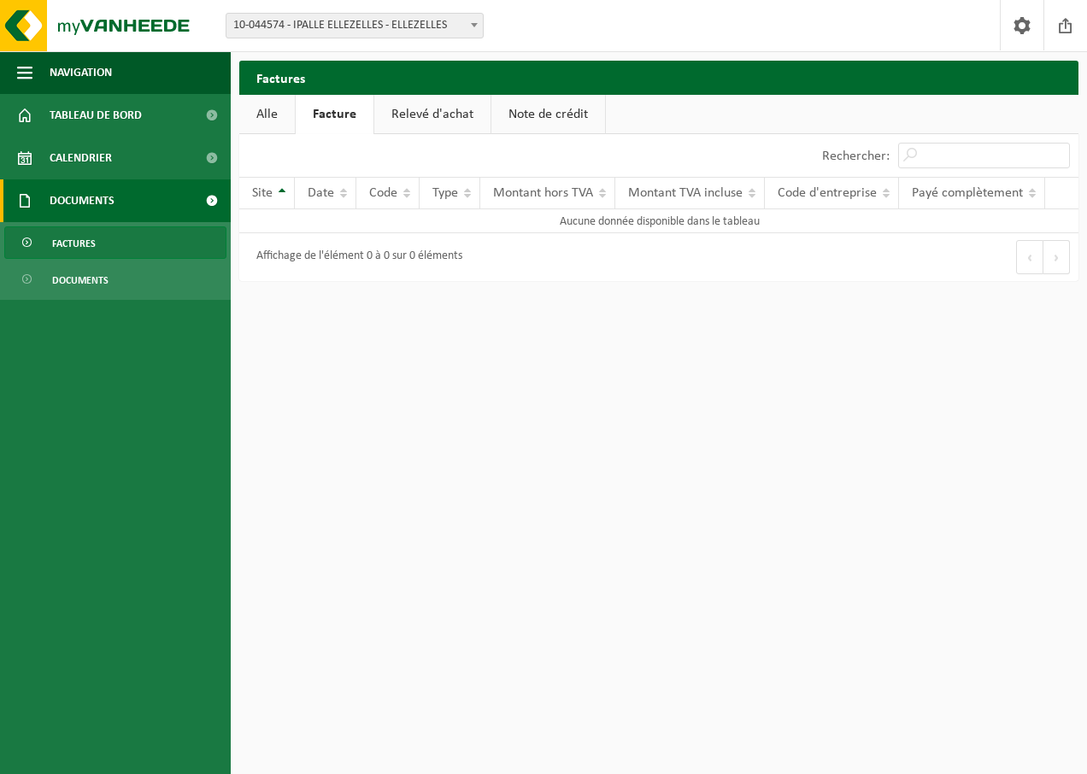
click at [118, 200] on link "Documents" at bounding box center [115, 200] width 231 height 43
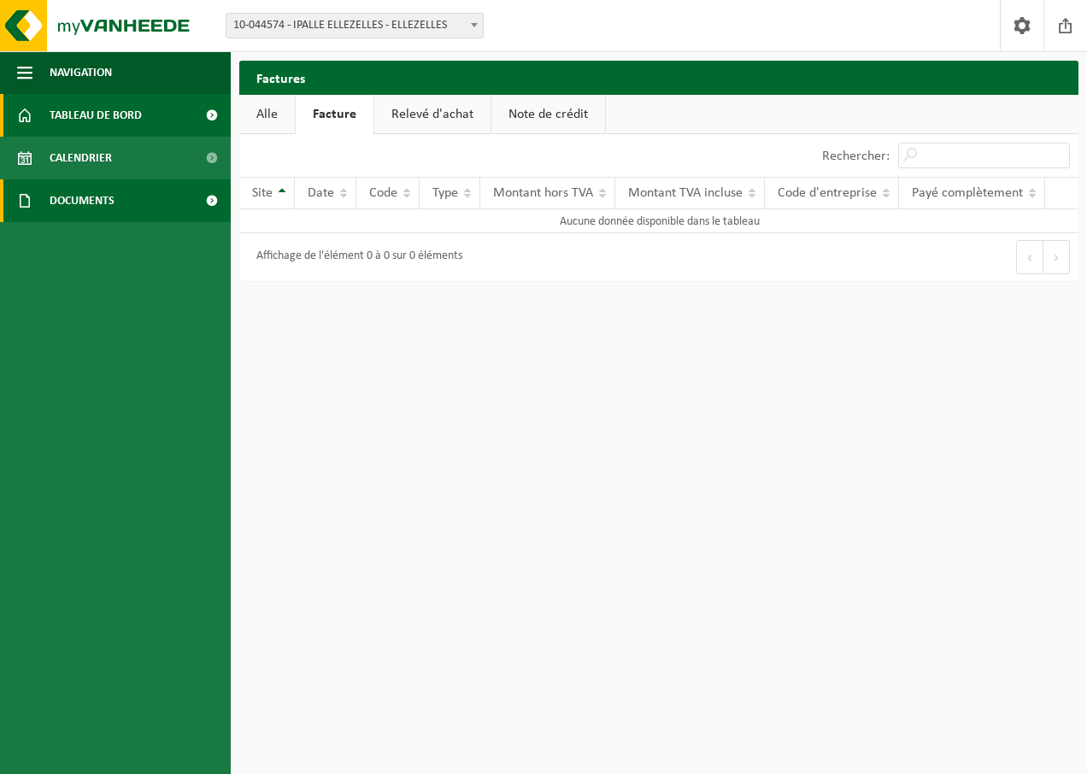
click at [205, 113] on span at bounding box center [211, 115] width 38 height 43
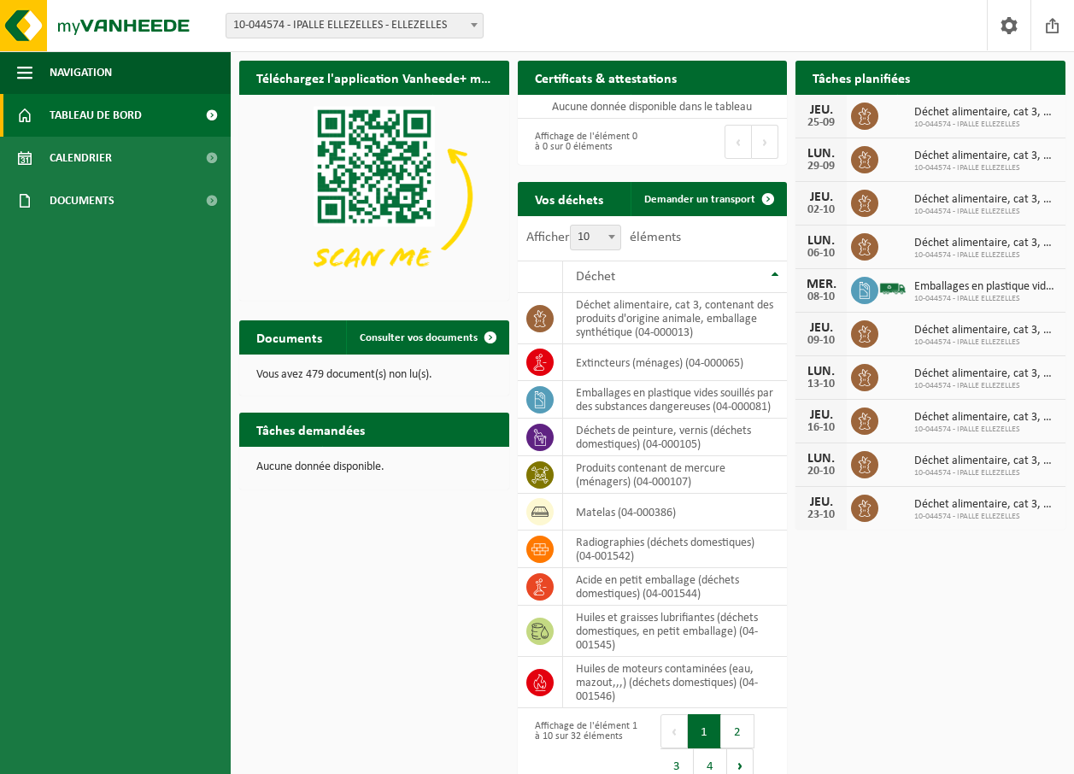
click at [856, 286] on icon at bounding box center [864, 290] width 17 height 17
drag, startPoint x: 856, startPoint y: 286, endPoint x: 939, endPoint y: 285, distance: 82.9
click at [939, 285] on span "Emballages en plastique vides souillés par des substances dangereuses" at bounding box center [985, 287] width 143 height 14
click at [940, 287] on span "Emballages en plastique vides souillés par des substances dangereuses" at bounding box center [985, 287] width 143 height 14
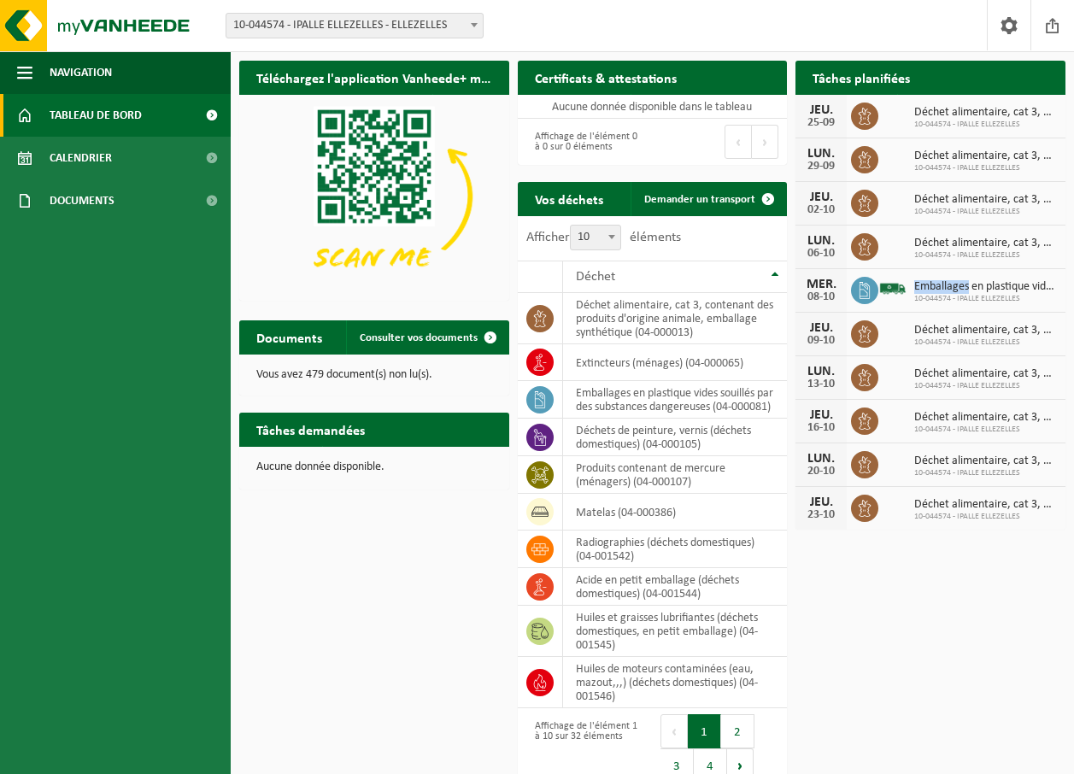
click at [940, 287] on span "Emballages en plastique vides souillés par des substances dangereuses" at bounding box center [985, 287] width 143 height 14
click at [626, 328] on td "déchet alimentaire, cat 3, contenant des produits d'origine animale, emballage …" at bounding box center [675, 318] width 225 height 51
drag, startPoint x: 626, startPoint y: 328, endPoint x: 545, endPoint y: 324, distance: 80.4
click at [545, 324] on icon at bounding box center [540, 318] width 17 height 17
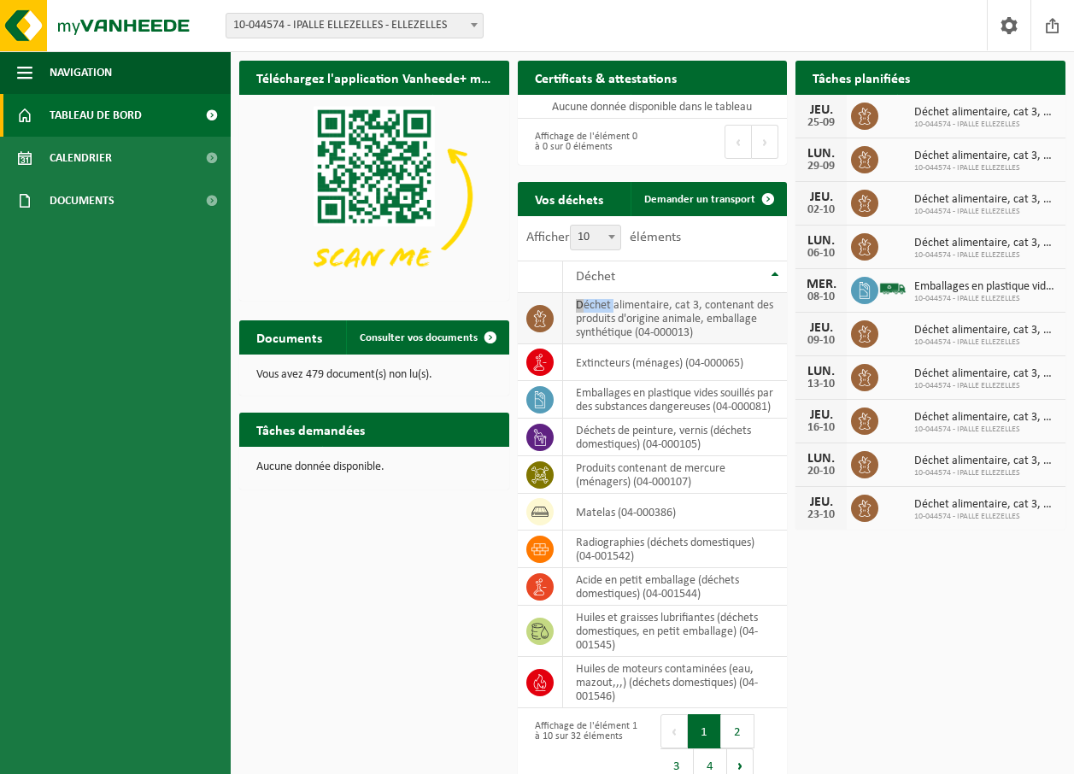
click at [545, 324] on icon at bounding box center [540, 318] width 17 height 17
drag, startPoint x: 545, startPoint y: 324, endPoint x: 411, endPoint y: 344, distance: 135.7
click at [411, 344] on link "Consulter vos documents" at bounding box center [427, 337] width 162 height 34
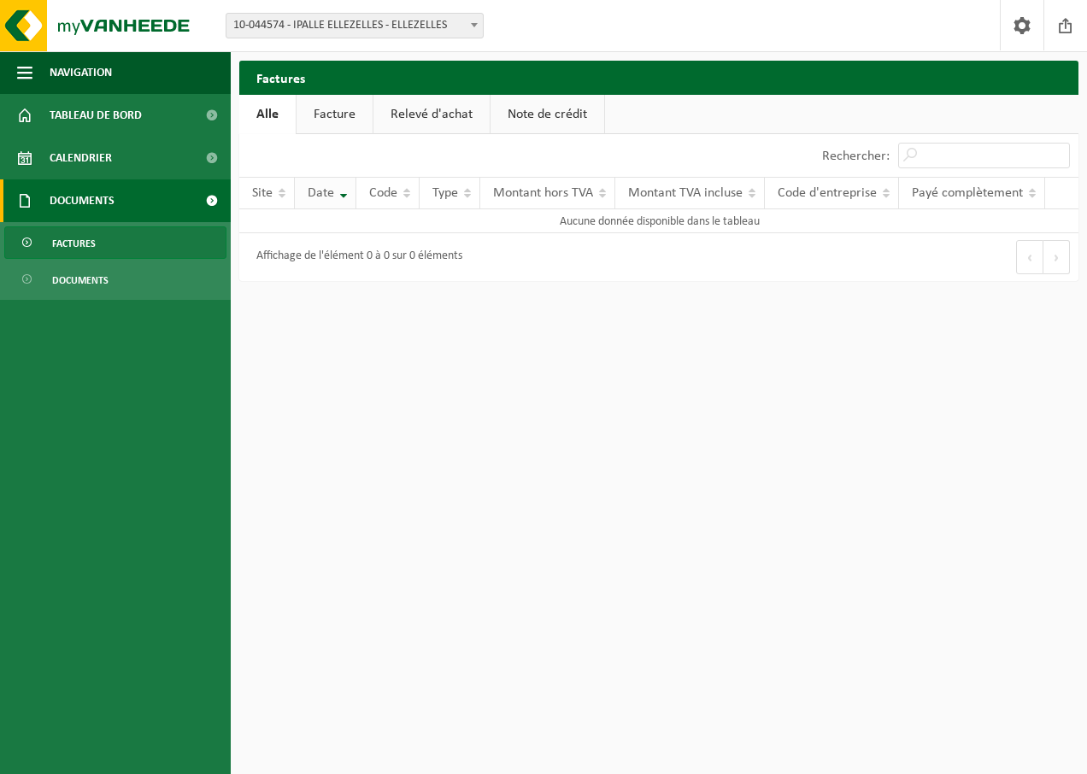
click at [341, 194] on th "Date" at bounding box center [326, 193] width 62 height 32
click at [281, 196] on th "Site" at bounding box center [267, 193] width 56 height 32
click at [131, 164] on link "Calendrier" at bounding box center [115, 158] width 231 height 43
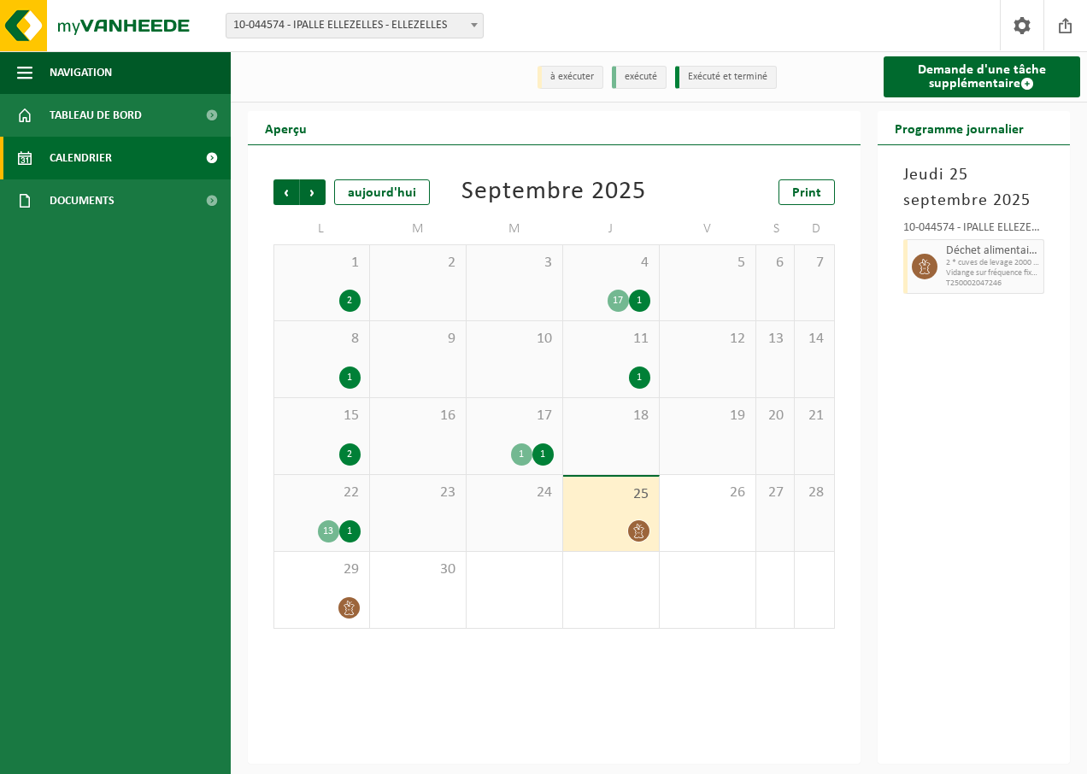
click at [635, 532] on icon at bounding box center [639, 531] width 15 height 15
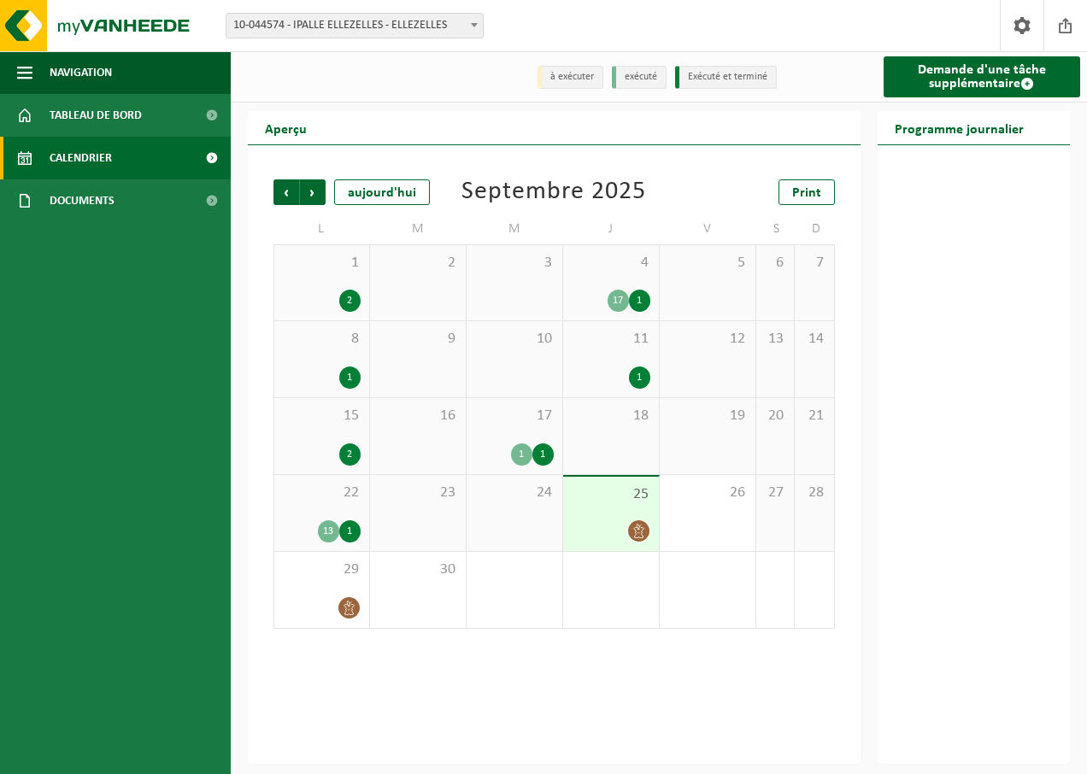
click at [635, 532] on icon at bounding box center [639, 531] width 15 height 15
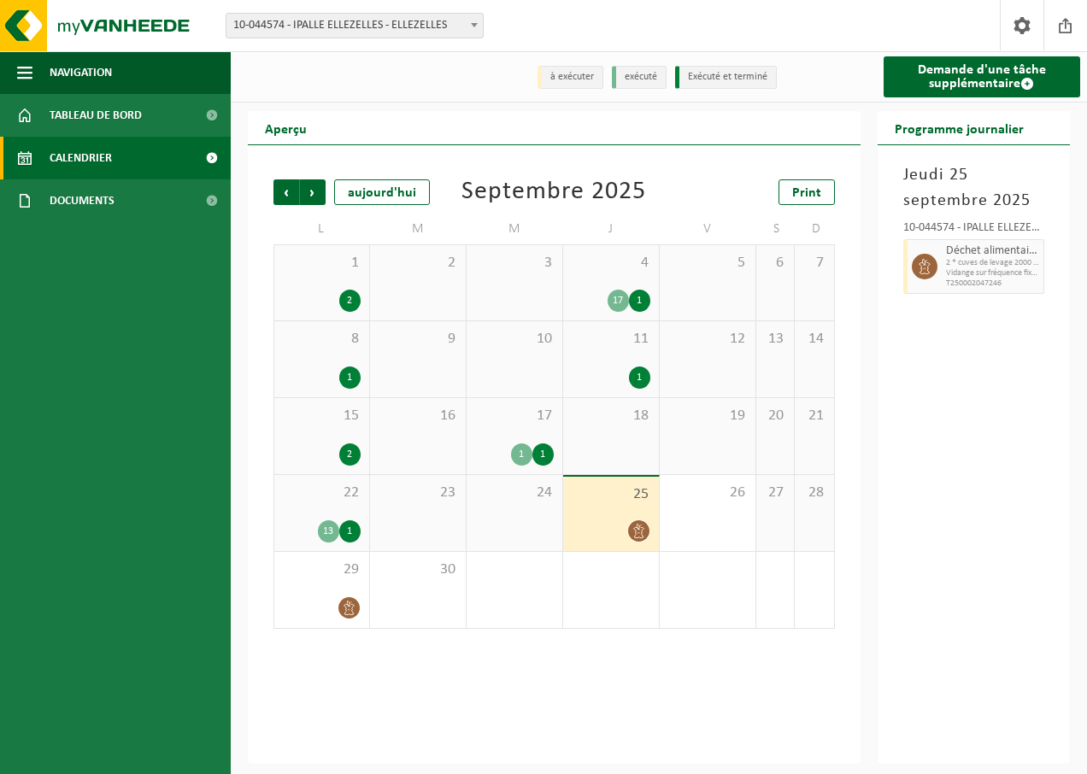
click at [535, 459] on div "1" at bounding box center [542, 455] width 21 height 22
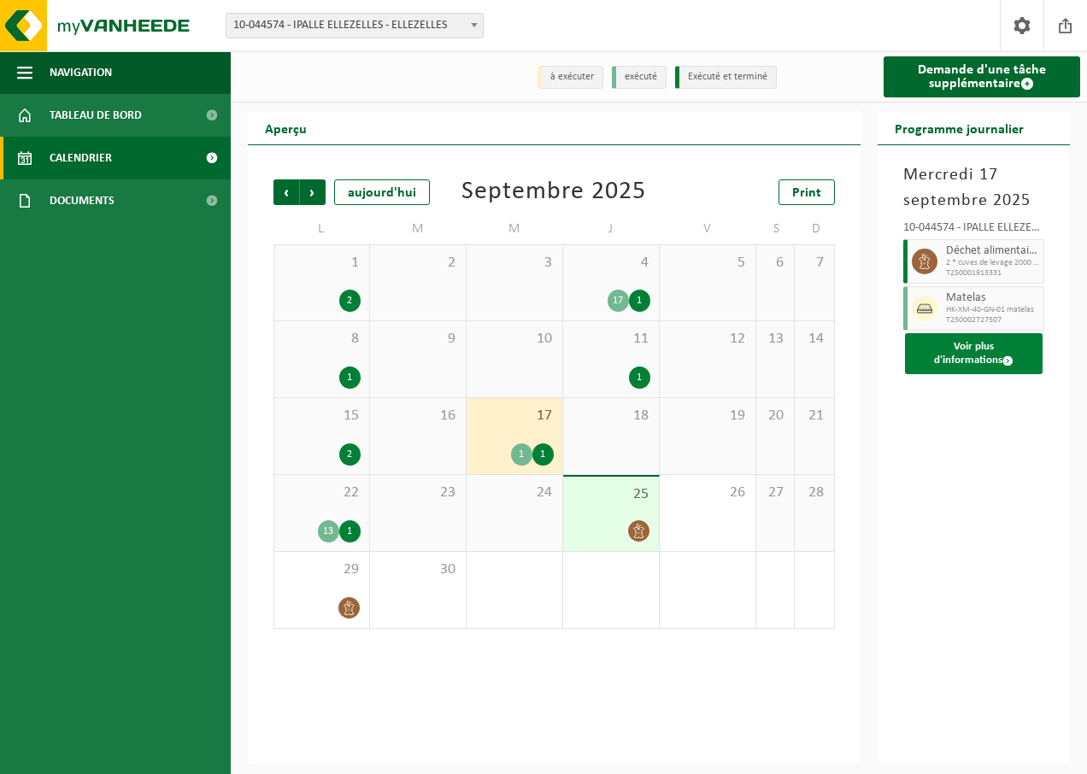
click at [956, 362] on button "Voir plus d'informations" at bounding box center [974, 353] width 138 height 41
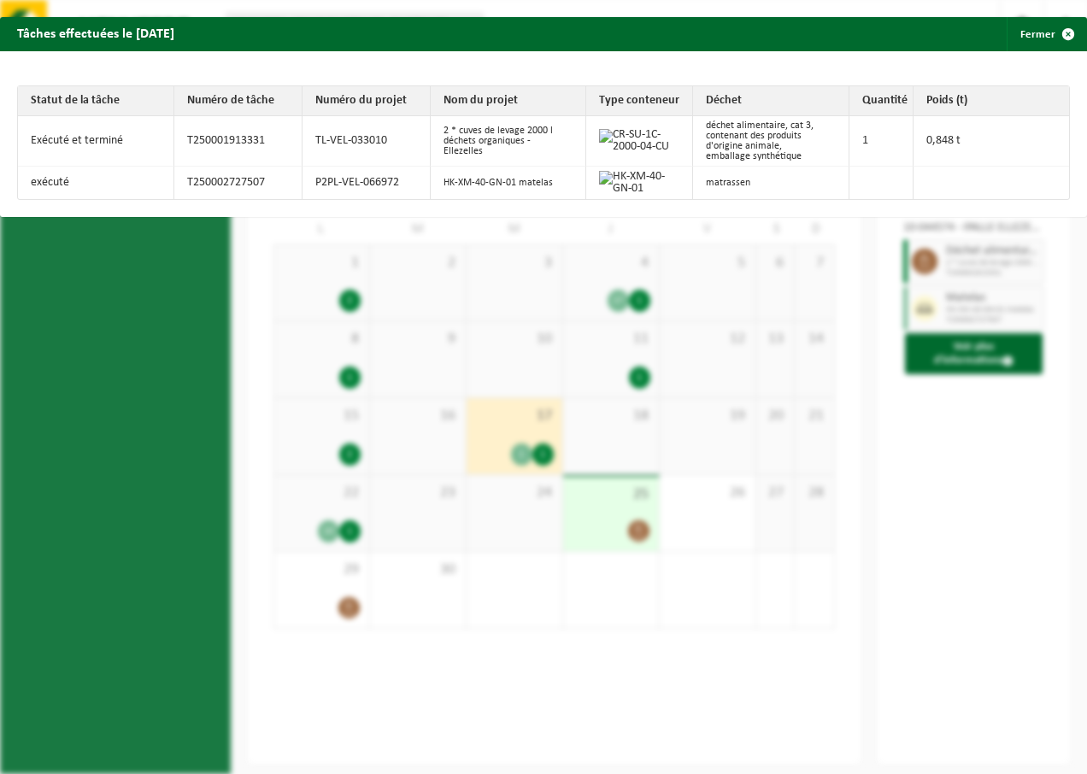
click at [425, 523] on div "Tâches effectuées le [DATE] Fermer Statut de la tâche Numéro de tâche Numéro du…" at bounding box center [543, 387] width 1087 height 774
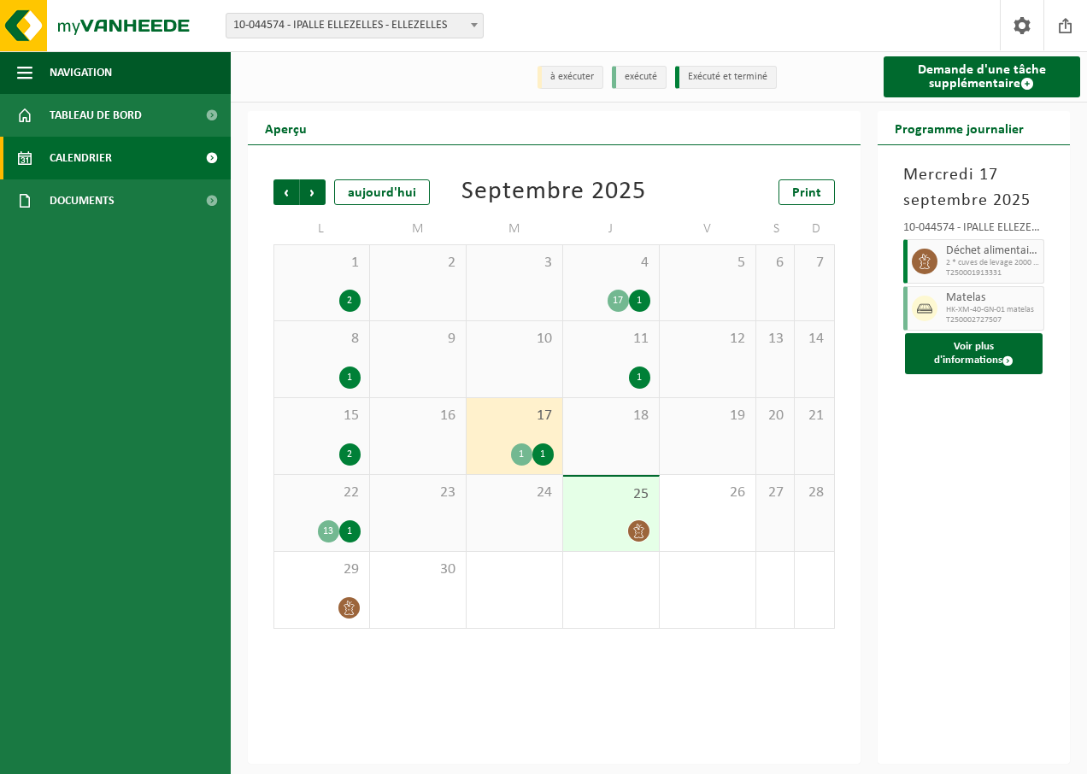
click at [354, 450] on div "2" at bounding box center [349, 455] width 21 height 22
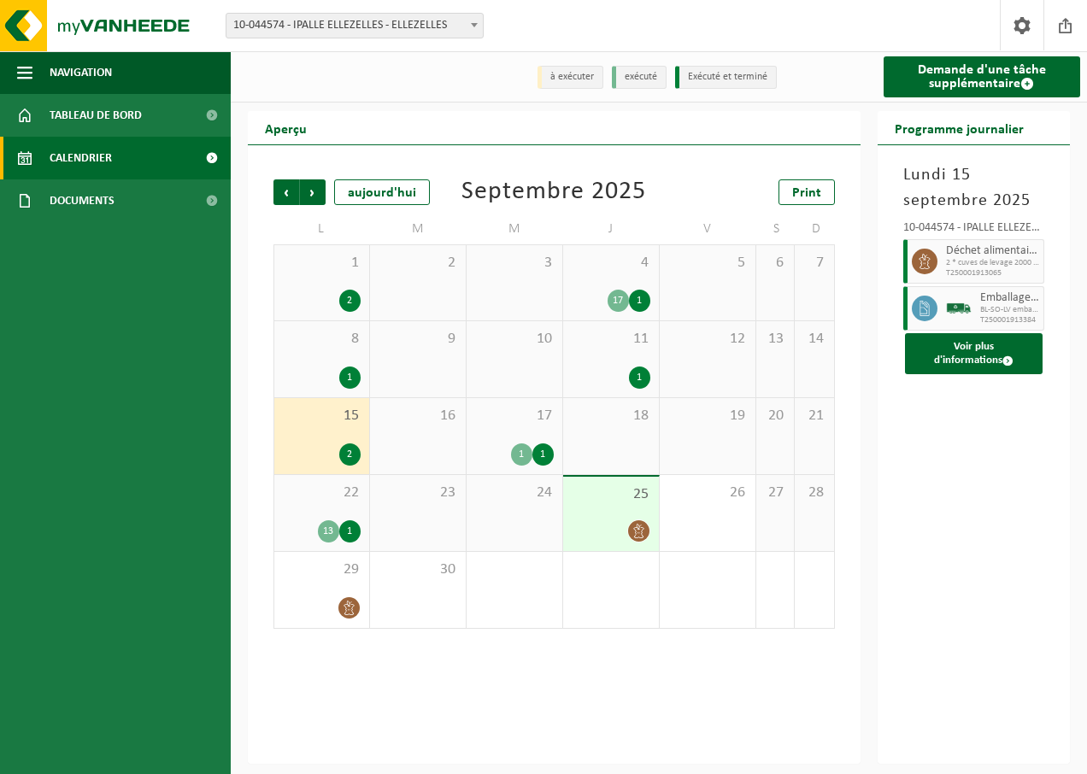
click at [354, 450] on div "2" at bounding box center [349, 455] width 21 height 22
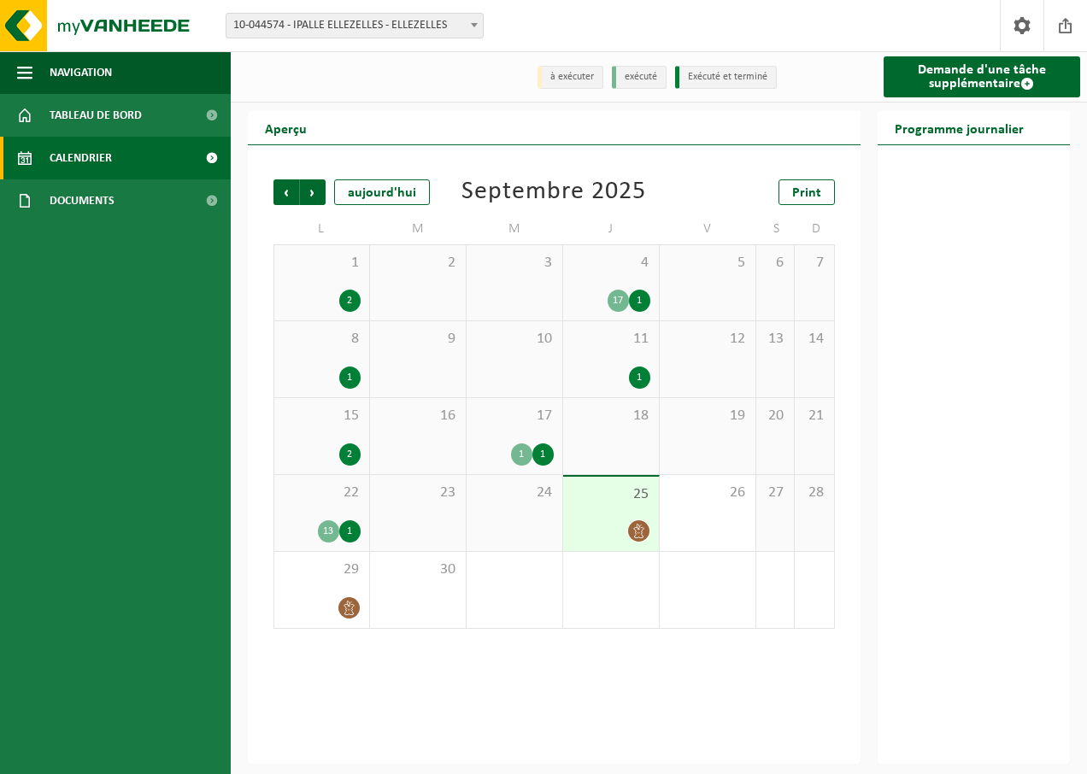
click at [354, 450] on div "2" at bounding box center [349, 455] width 21 height 22
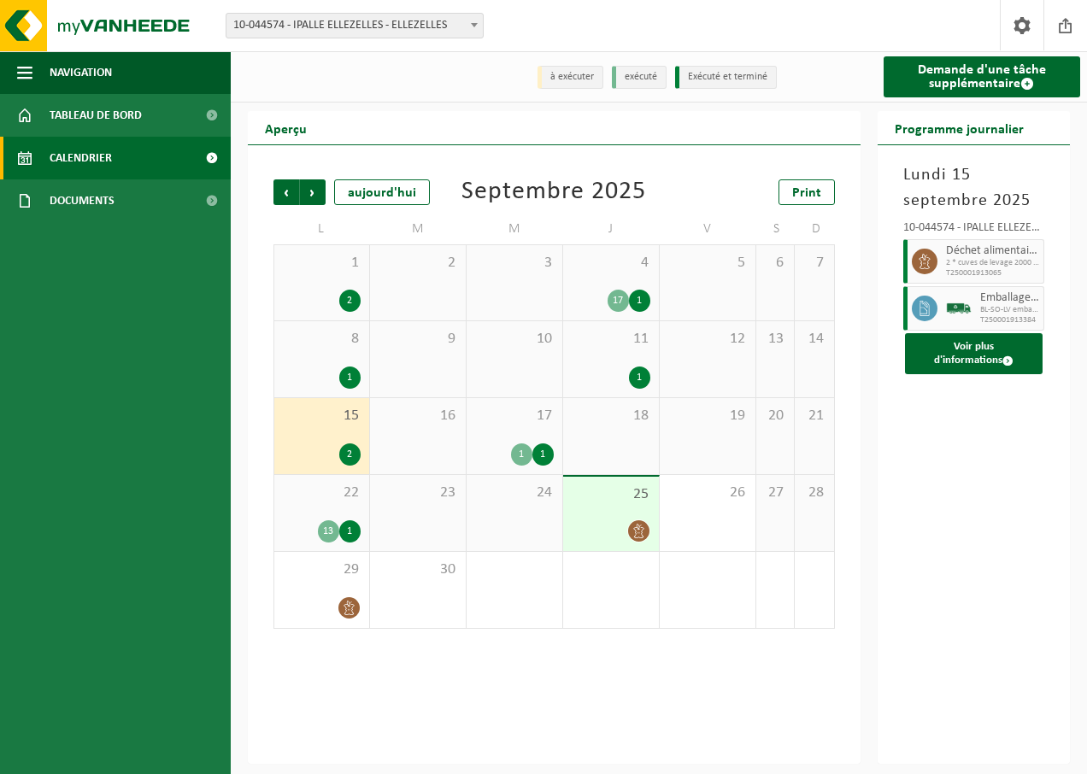
click at [358, 533] on div "1" at bounding box center [349, 531] width 21 height 22
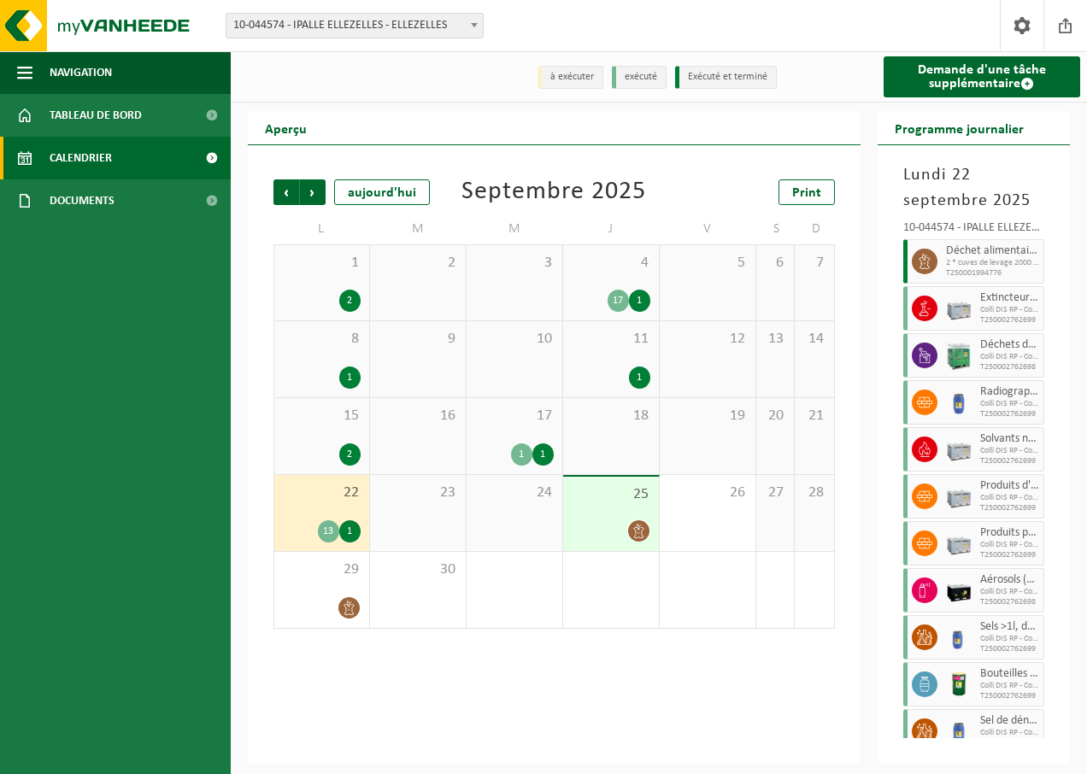
click at [320, 532] on div "13" at bounding box center [328, 531] width 21 height 22
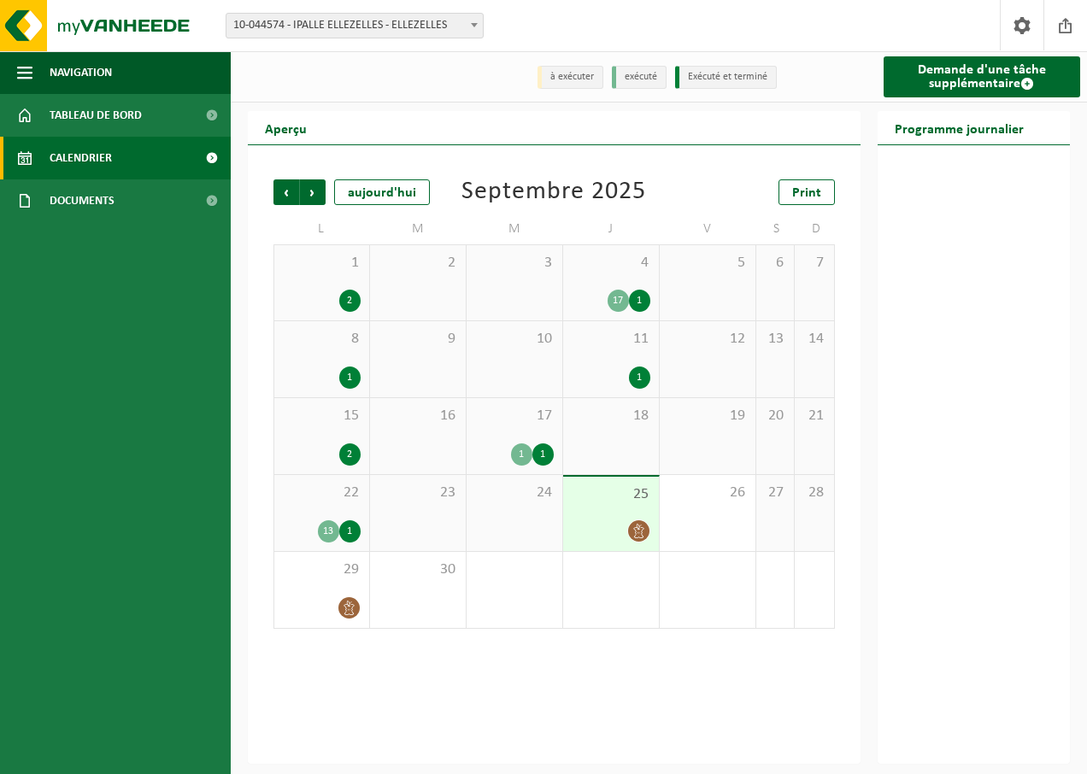
click at [320, 532] on div "13" at bounding box center [328, 531] width 21 height 22
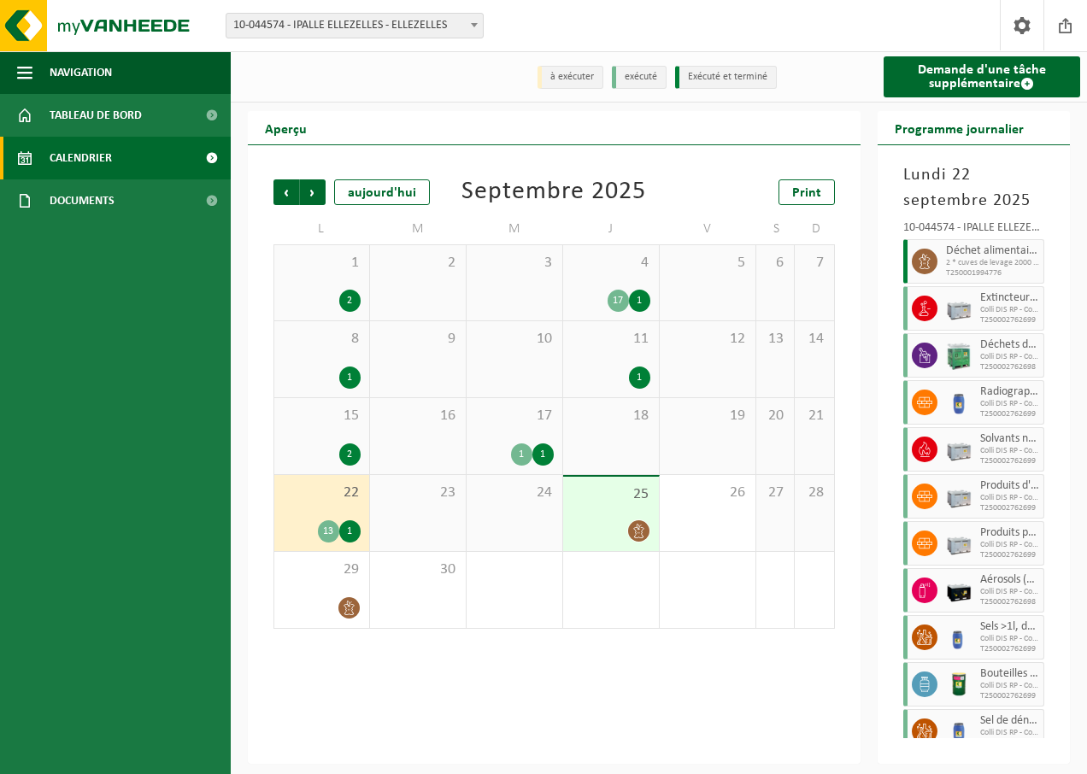
click at [320, 532] on div "13" at bounding box center [328, 531] width 21 height 22
